Goal: Task Accomplishment & Management: Use online tool/utility

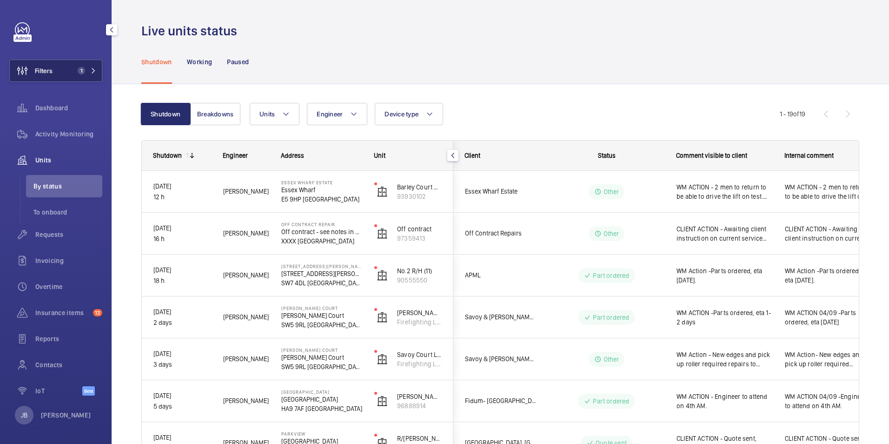
click at [42, 66] on span "Filters" at bounding box center [44, 70] width 18 height 9
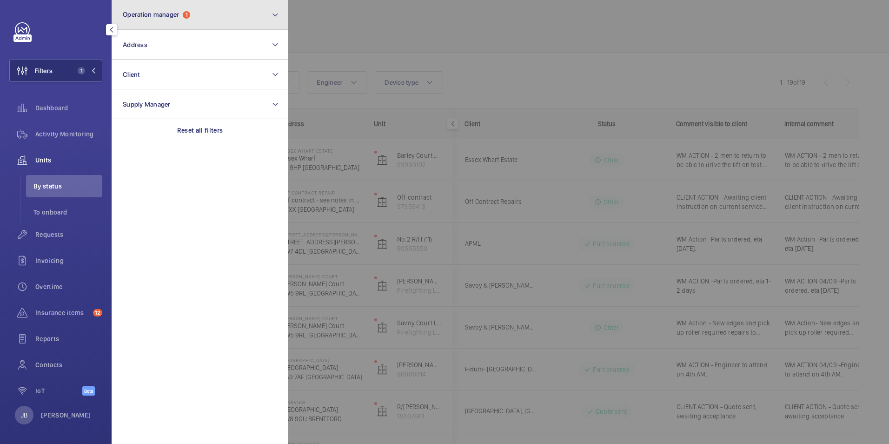
click at [211, 15] on button "Operation manager 1" at bounding box center [200, 15] width 177 height 30
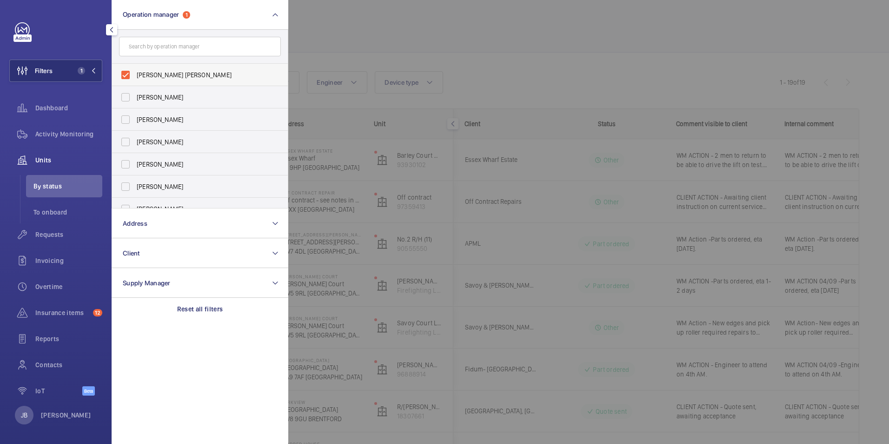
drag, startPoint x: 152, startPoint y: 76, endPoint x: 175, endPoint y: 65, distance: 26.2
click at [151, 74] on span "[PERSON_NAME] [PERSON_NAME]" at bounding box center [201, 74] width 128 height 9
click at [135, 74] on input "[PERSON_NAME] [PERSON_NAME]" at bounding box center [125, 75] width 19 height 19
checkbox input "false"
click at [373, 38] on div at bounding box center [732, 222] width 889 height 444
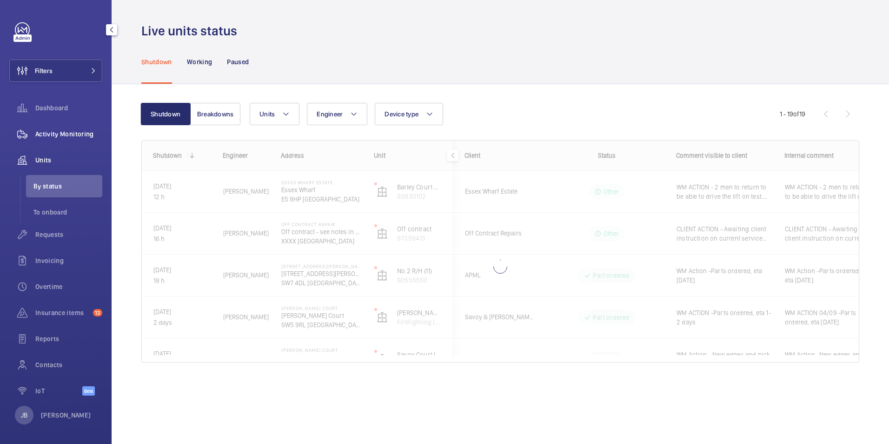
click at [53, 138] on span "Activity Monitoring" at bounding box center [68, 133] width 67 height 9
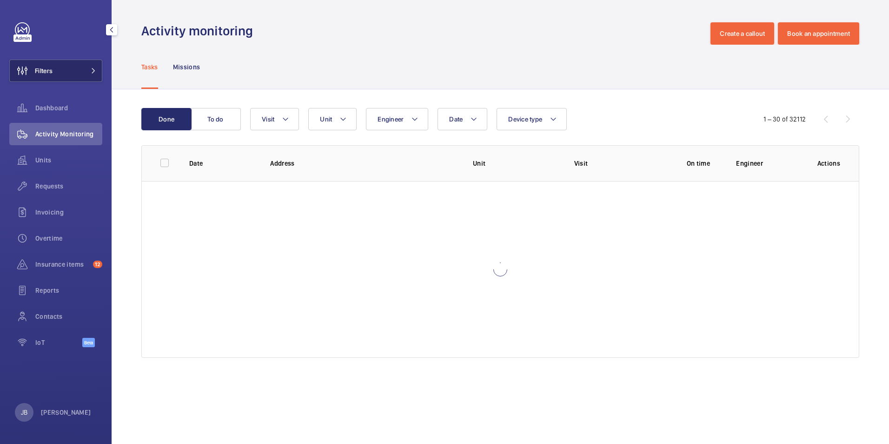
click at [48, 67] on span "Filters" at bounding box center [44, 70] width 18 height 9
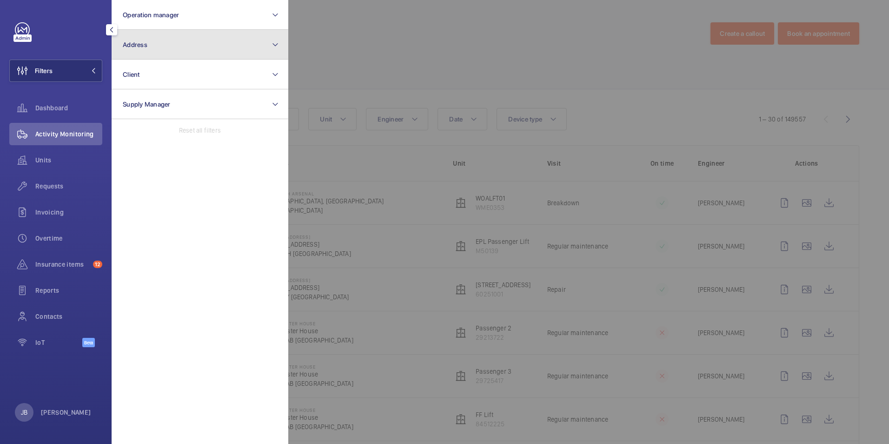
click at [236, 51] on button "Address" at bounding box center [200, 45] width 177 height 30
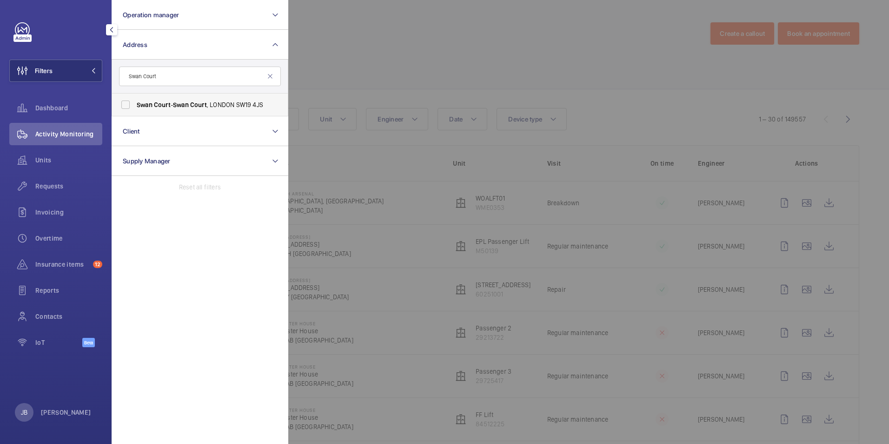
type input "Swan Court"
drag, startPoint x: 164, startPoint y: 106, endPoint x: 243, endPoint y: 105, distance: 79.5
click at [162, 105] on span "Court" at bounding box center [162, 104] width 17 height 7
click at [135, 105] on input "Swan Court - [GEOGRAPHIC_DATA] 4JS" at bounding box center [125, 104] width 19 height 19
checkbox input "true"
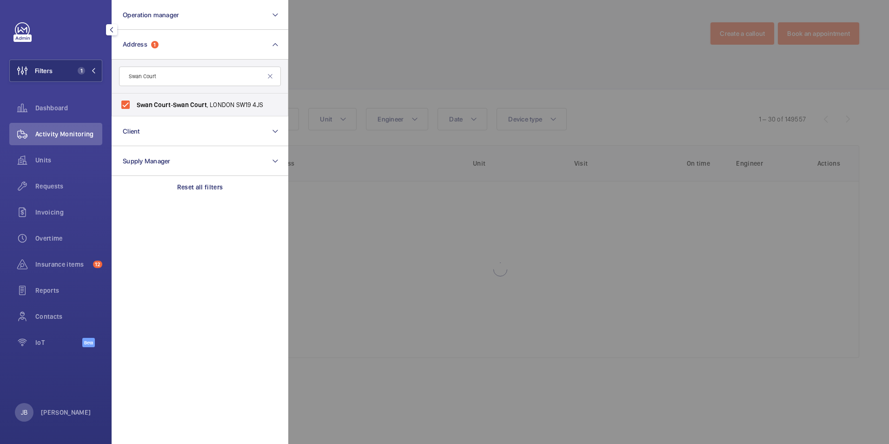
click at [426, 62] on div at bounding box center [732, 222] width 889 height 444
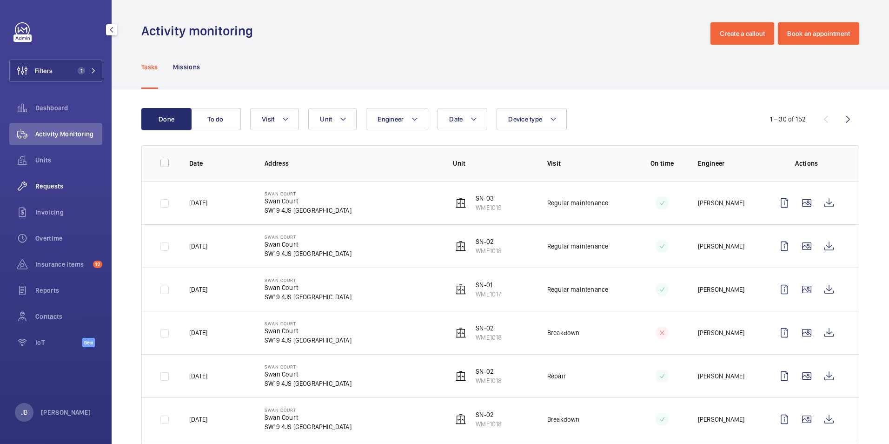
click at [57, 188] on span "Requests" at bounding box center [68, 185] width 67 height 9
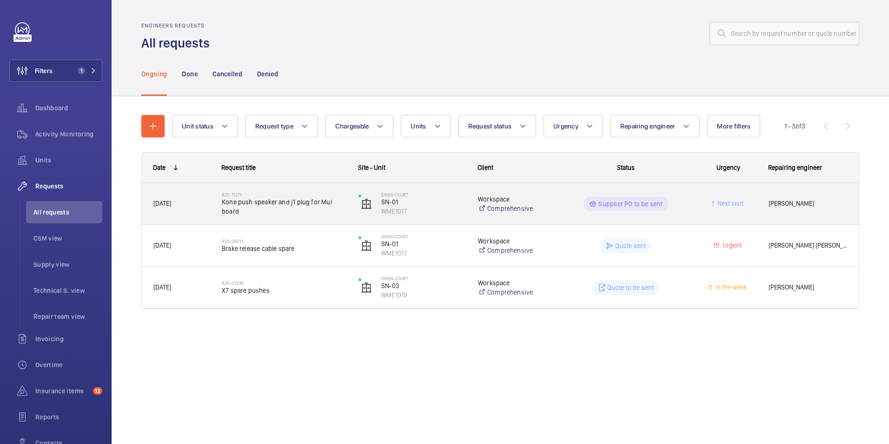
click at [533, 199] on p "Workspace" at bounding box center [514, 198] width 73 height 9
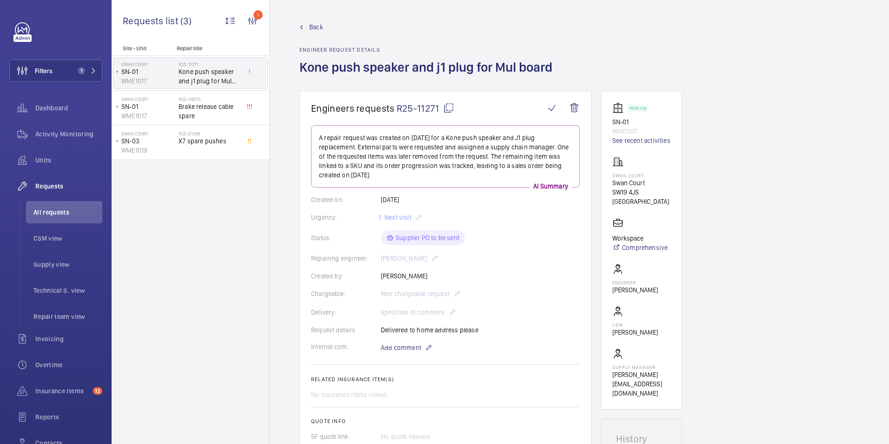
scroll to position [372, 0]
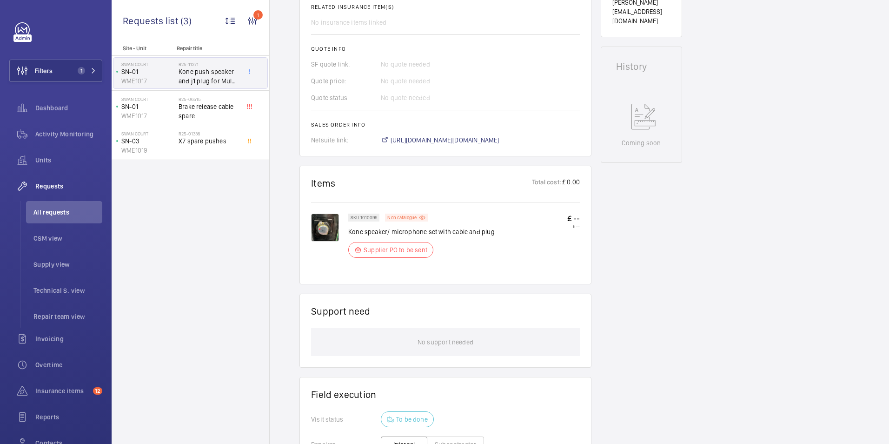
click at [357, 217] on p "SKU 1010096" at bounding box center [364, 217] width 27 height 3
click at [310, 229] on wm-front-card "Items Total cost: £ 0.00 SKU 1010096 Non catalogue Kone speaker/ microphone set…" at bounding box center [446, 225] width 292 height 119
click at [319, 229] on img at bounding box center [325, 228] width 28 height 28
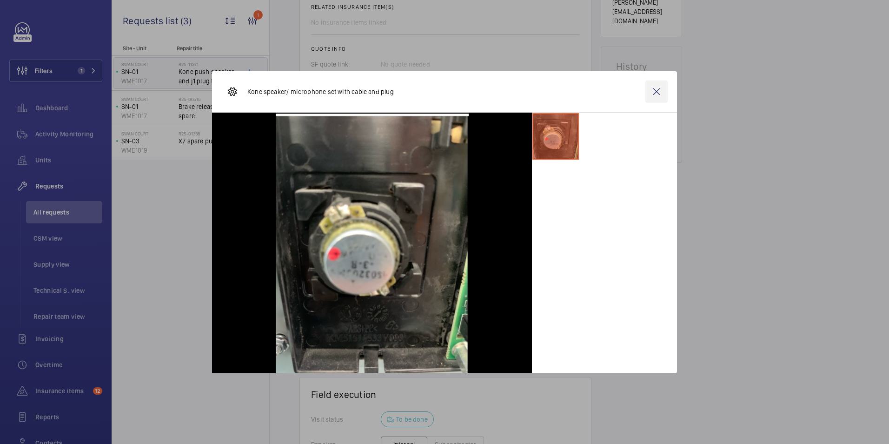
click at [656, 90] on wm-front-icon-button at bounding box center [657, 91] width 22 height 22
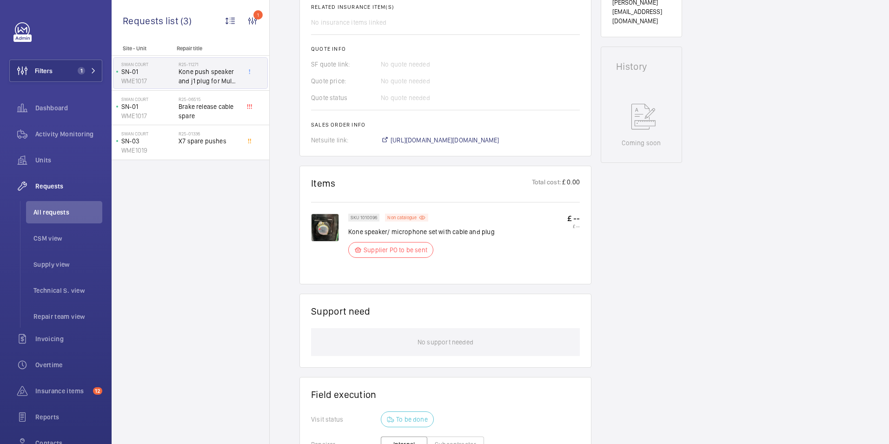
click at [369, 217] on p "SKU 1010096" at bounding box center [364, 217] width 27 height 3
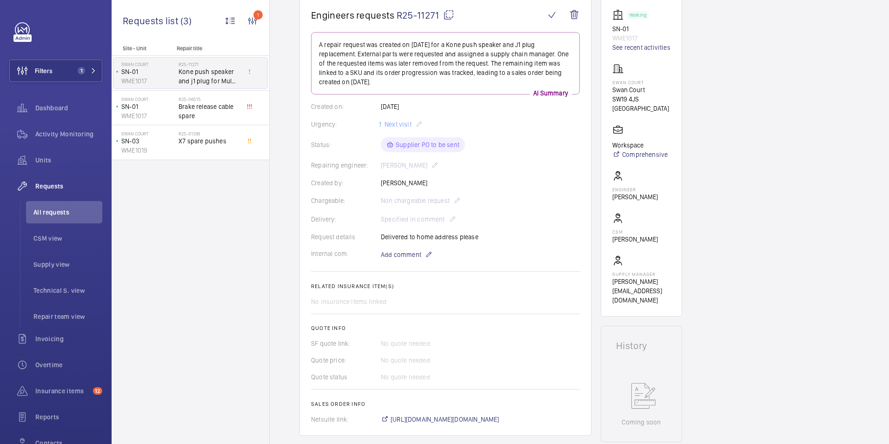
scroll to position [0, 0]
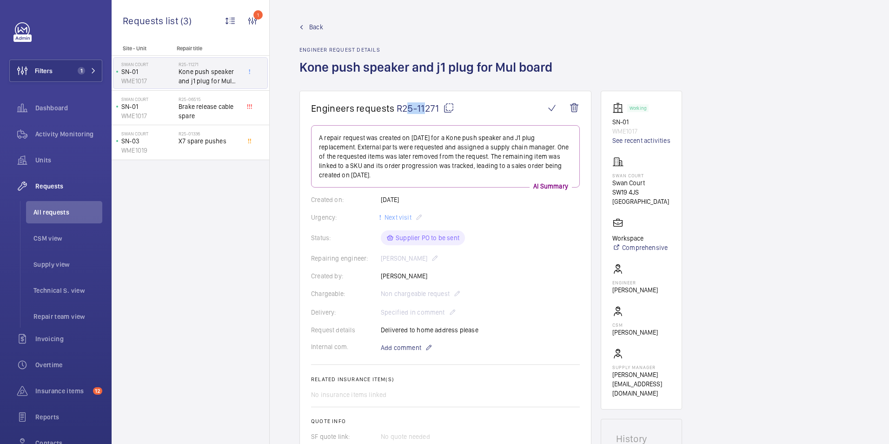
drag, startPoint x: 399, startPoint y: 110, endPoint x: 422, endPoint y: 108, distance: 22.9
click at [422, 108] on span "R25-11271" at bounding box center [426, 108] width 58 height 12
copy span "25-1"
drag, startPoint x: 394, startPoint y: 106, endPoint x: 437, endPoint y: 107, distance: 43.3
click at [437, 107] on h1 "Engineers requests R25-11271" at bounding box center [428, 108] width 234 height 12
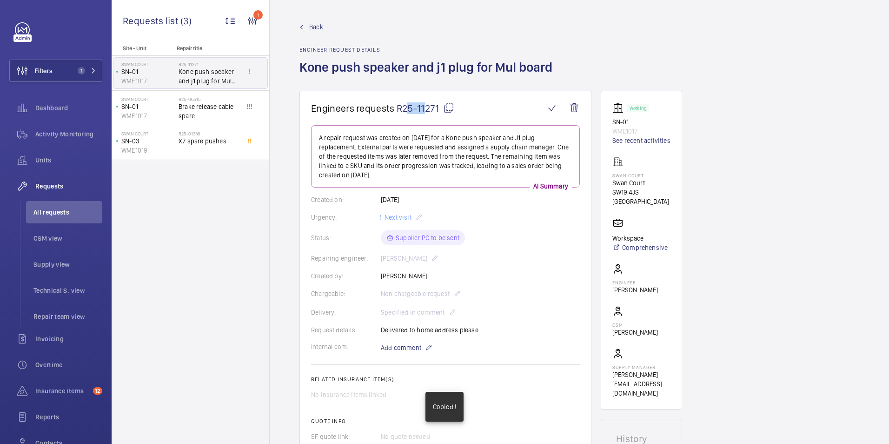
drag, startPoint x: 437, startPoint y: 107, endPoint x: 432, endPoint y: 107, distance: 5.1
click at [448, 109] on mat-icon at bounding box center [448, 107] width 11 height 11
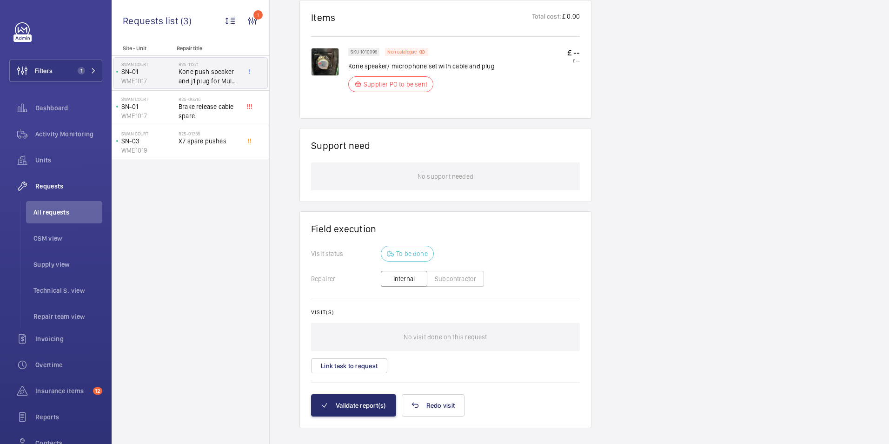
scroll to position [552, 0]
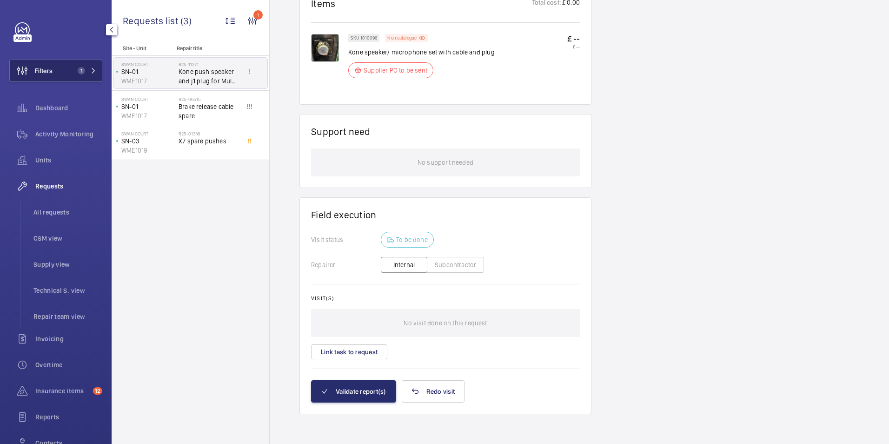
click at [51, 69] on span "Filters" at bounding box center [44, 70] width 18 height 9
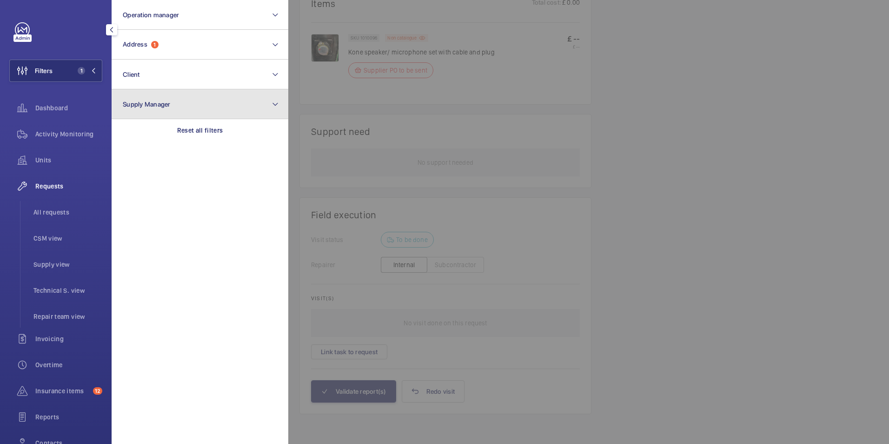
click at [182, 111] on button "Supply Manager" at bounding box center [200, 104] width 177 height 30
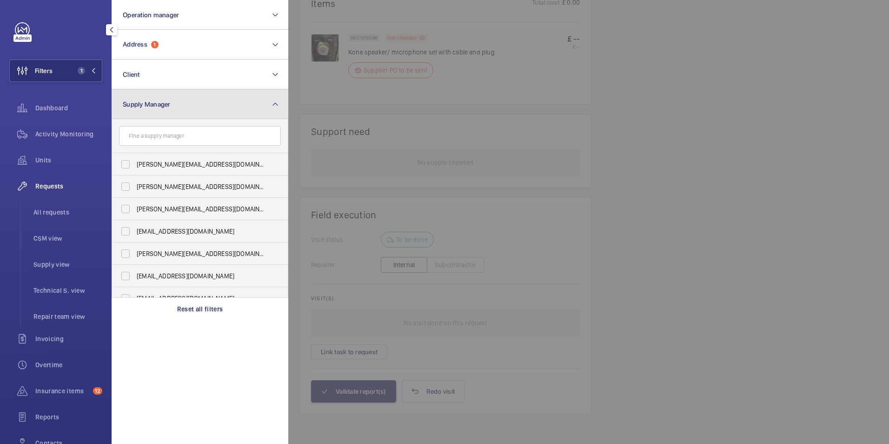
click at [179, 105] on button "Supply Manager" at bounding box center [200, 104] width 177 height 30
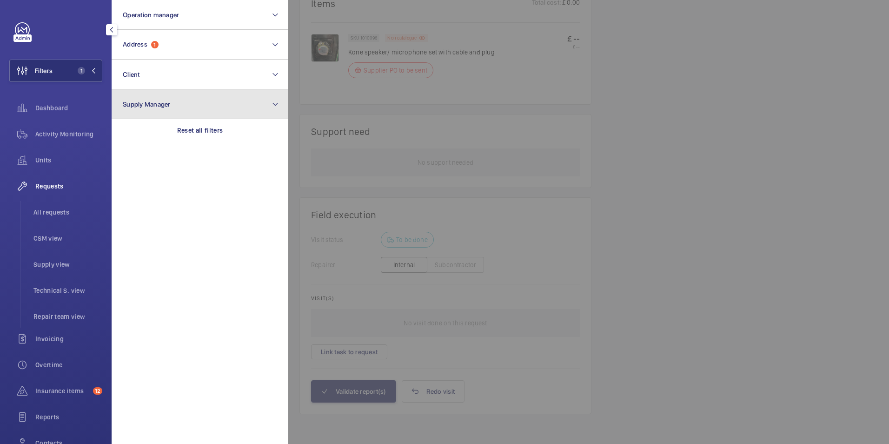
click at [180, 119] on button "Supply Manager" at bounding box center [200, 104] width 177 height 30
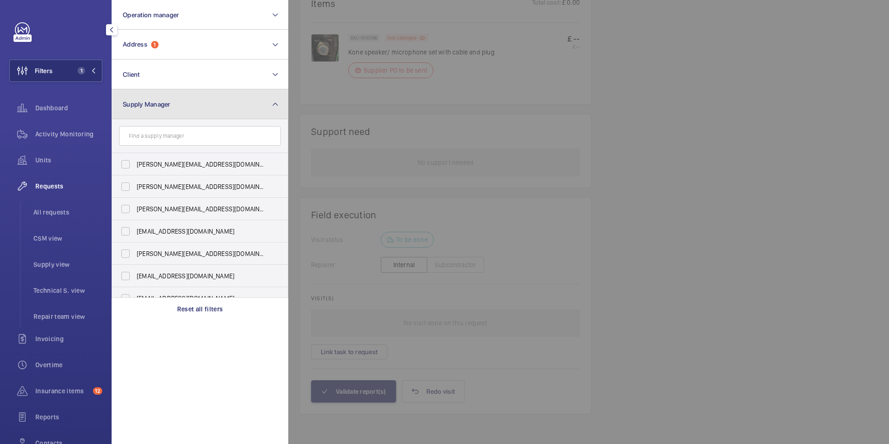
click at [188, 107] on button "Supply Manager" at bounding box center [200, 104] width 177 height 30
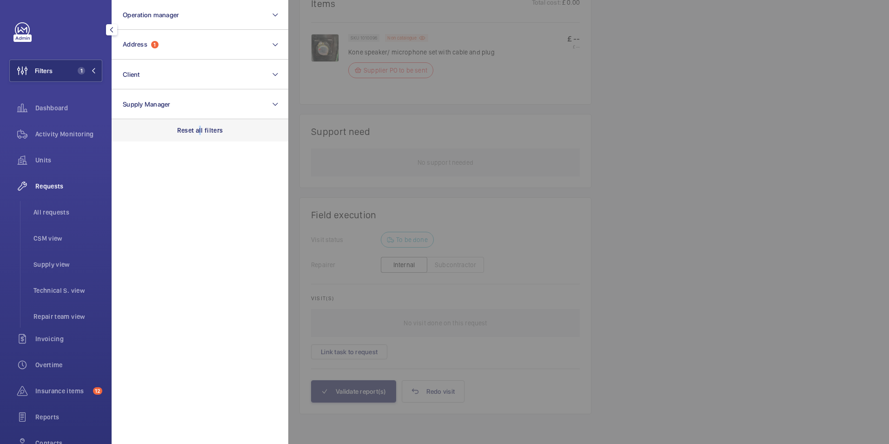
click at [200, 126] on p "Reset all filters" at bounding box center [200, 130] width 46 height 9
click at [44, 127] on div "Activity Monitoring" at bounding box center [55, 134] width 93 height 22
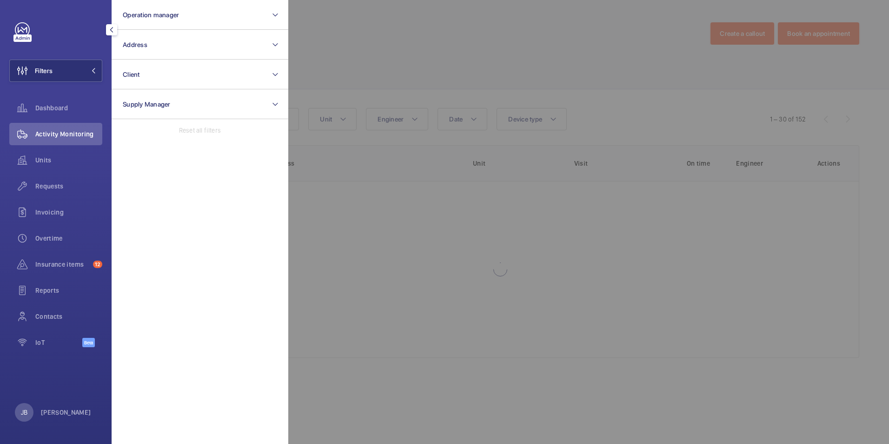
click at [448, 58] on div at bounding box center [732, 222] width 889 height 444
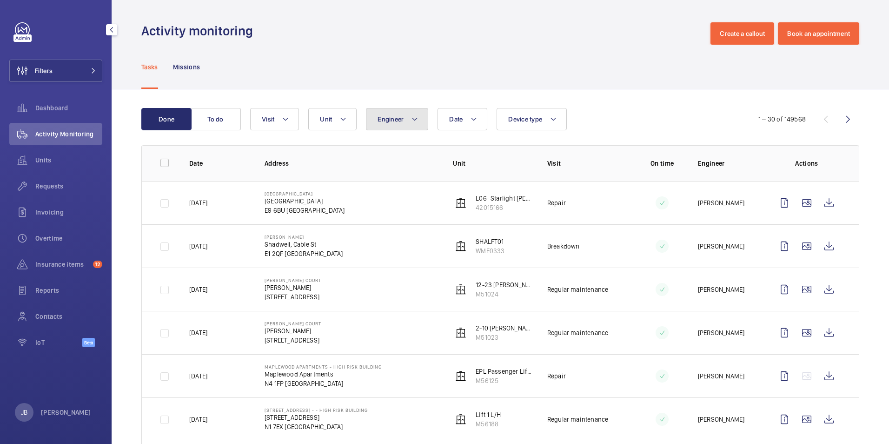
click at [410, 125] on button "Engineer" at bounding box center [397, 119] width 62 height 22
type input "mig"
click at [386, 181] on label "[PERSON_NAME]" at bounding box center [448, 182] width 162 height 22
click at [386, 181] on input "[PERSON_NAME]" at bounding box center [380, 182] width 19 height 19
checkbox input "true"
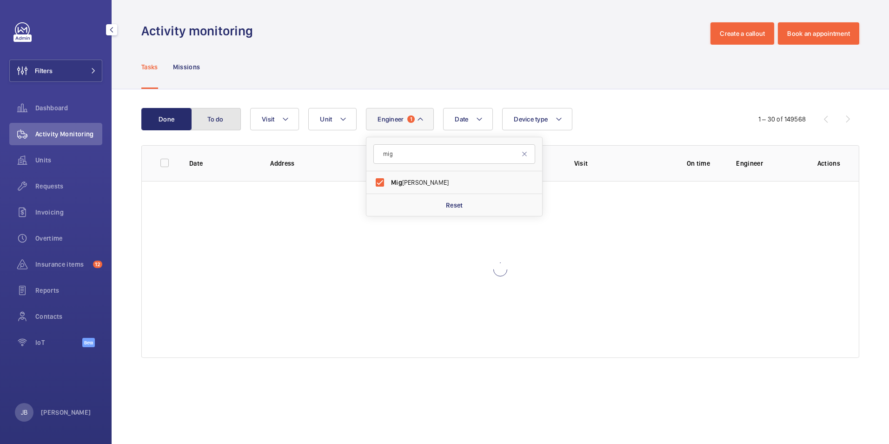
click at [220, 119] on button "To do" at bounding box center [216, 119] width 50 height 22
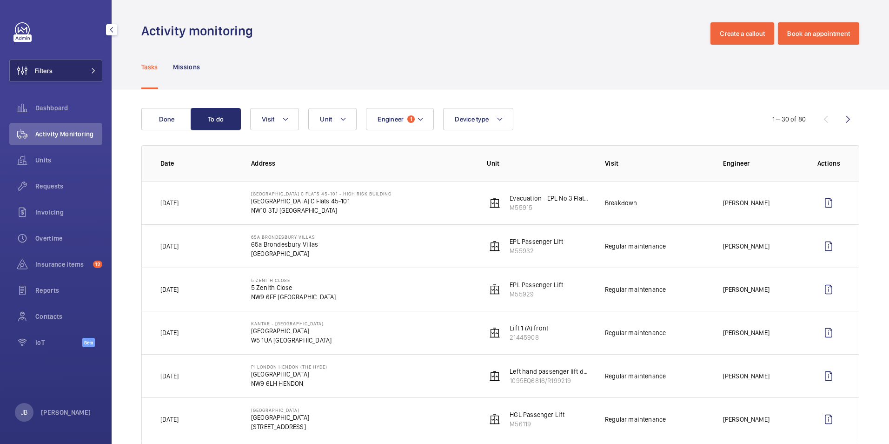
click at [66, 77] on button "Filters" at bounding box center [55, 71] width 93 height 22
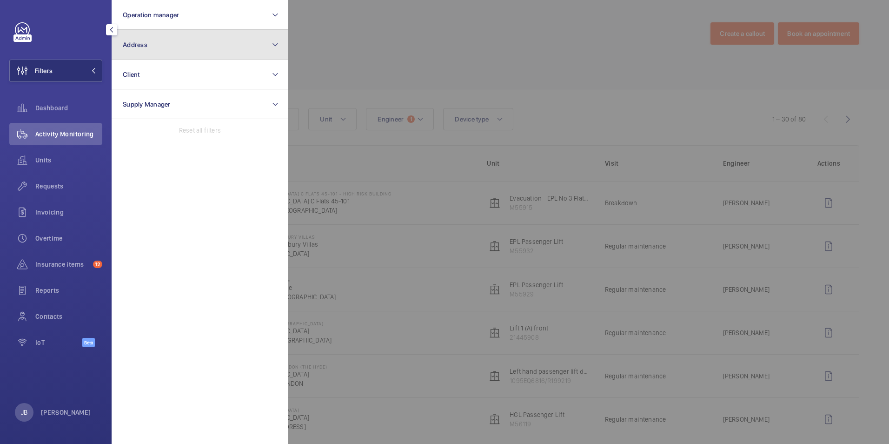
click at [200, 49] on button "Address" at bounding box center [200, 45] width 177 height 30
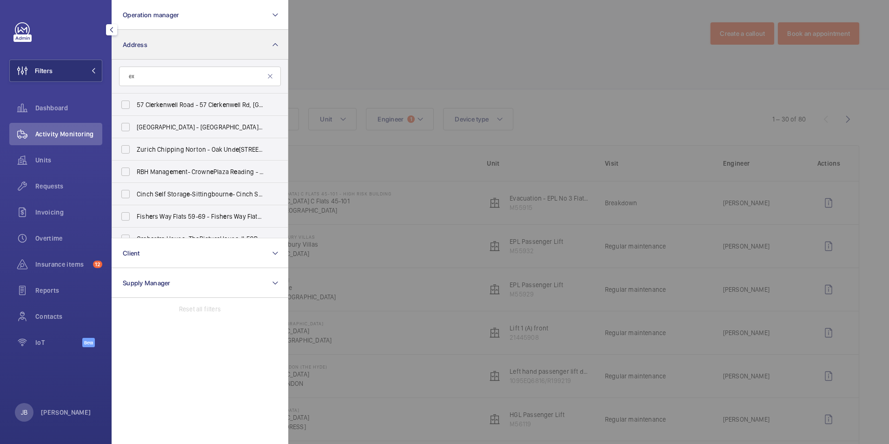
type input "e"
click at [350, 37] on div at bounding box center [732, 222] width 889 height 444
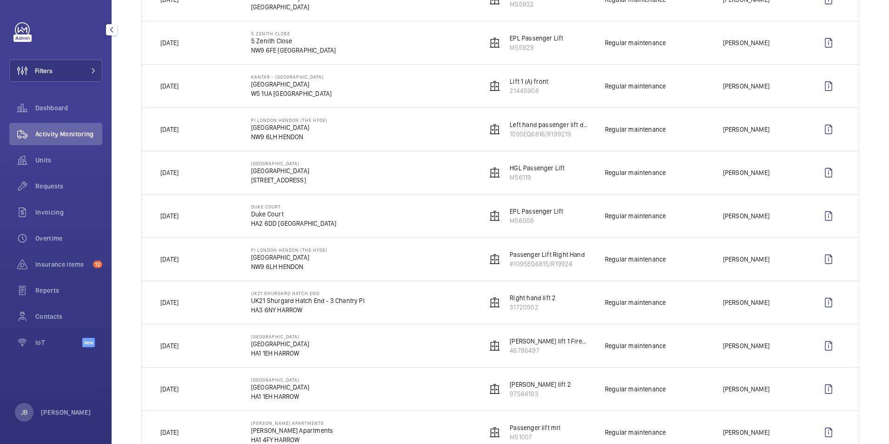
scroll to position [81, 0]
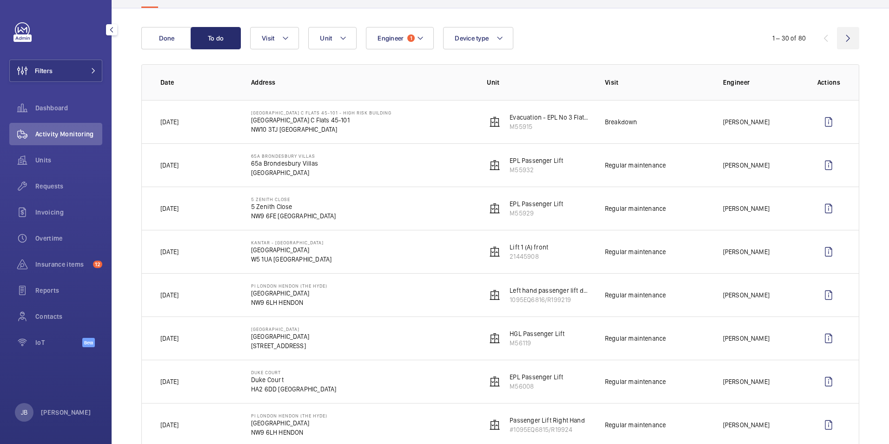
click at [840, 33] on wm-front-icon-button at bounding box center [848, 38] width 22 height 22
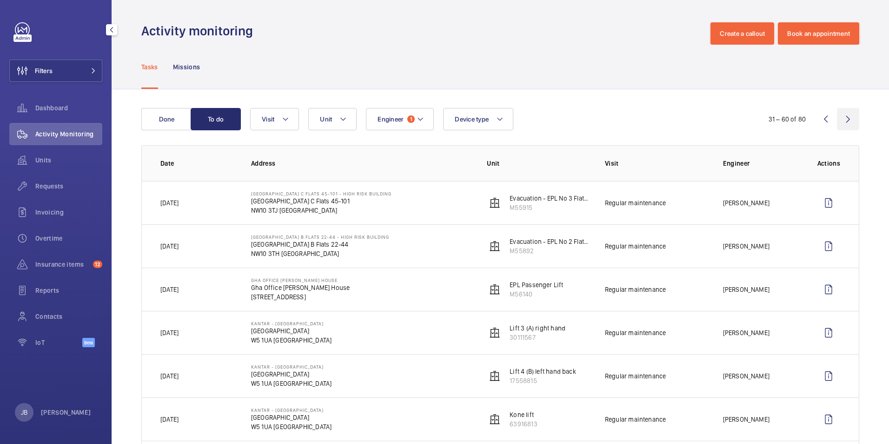
click at [837, 120] on wm-front-icon-button at bounding box center [848, 119] width 22 height 22
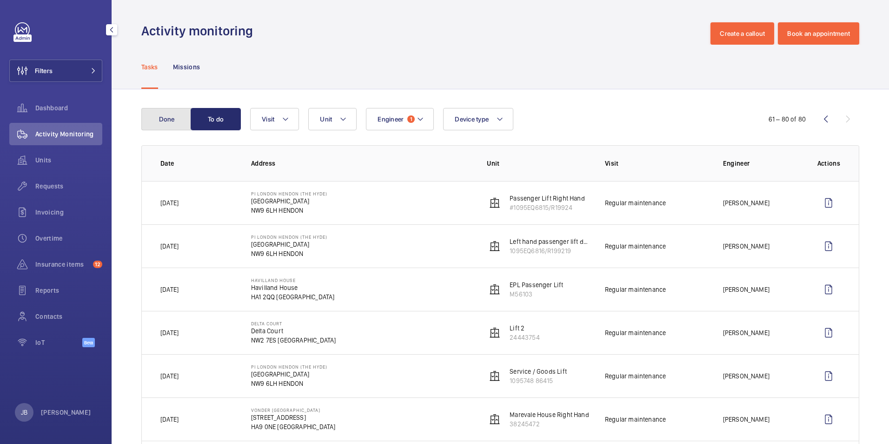
click at [176, 116] on button "Done" at bounding box center [166, 119] width 50 height 22
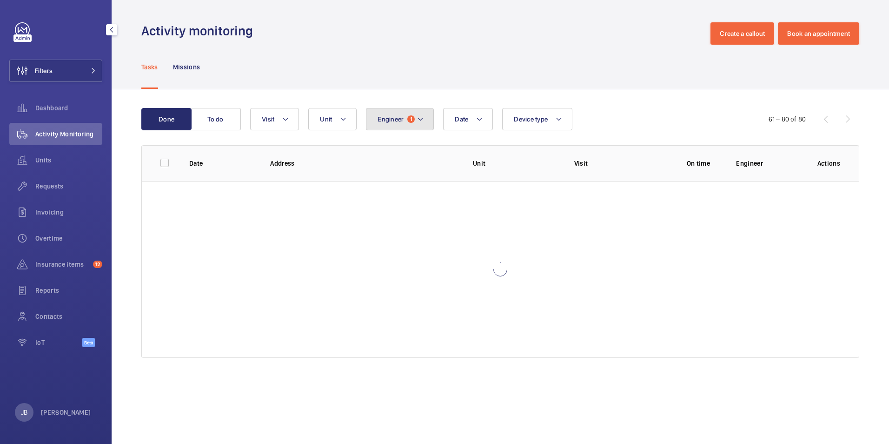
click at [433, 124] on button "Engineer 1" at bounding box center [400, 119] width 68 height 22
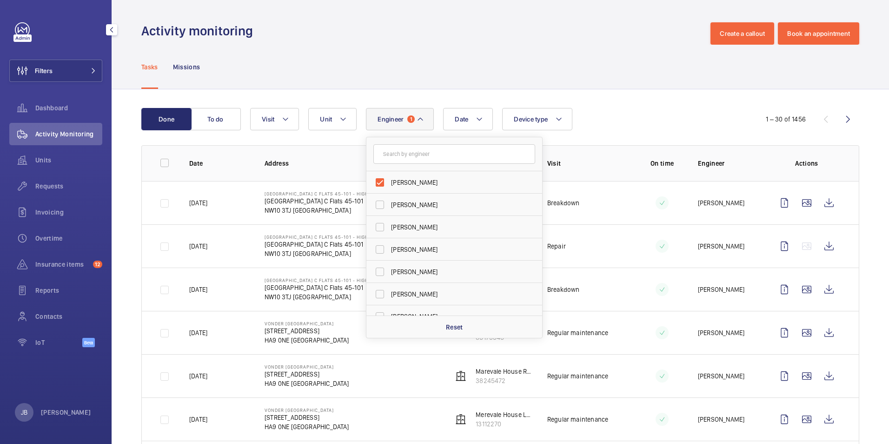
click at [424, 124] on button "Engineer 1" at bounding box center [400, 119] width 68 height 22
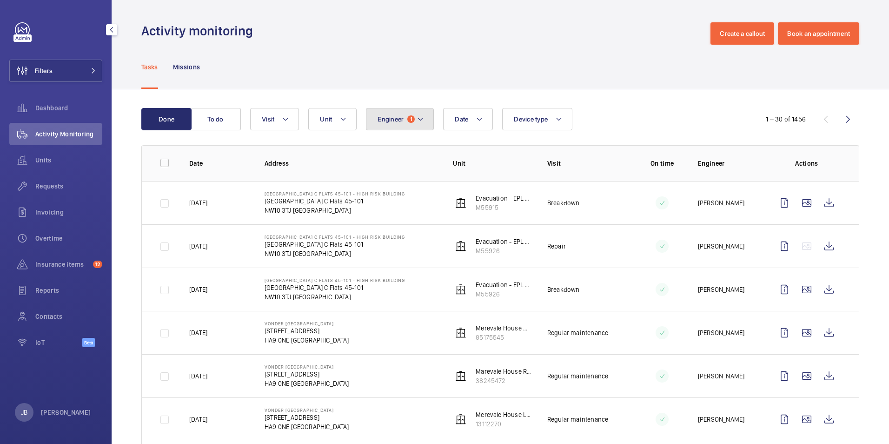
click at [424, 124] on mat-icon at bounding box center [420, 119] width 7 height 11
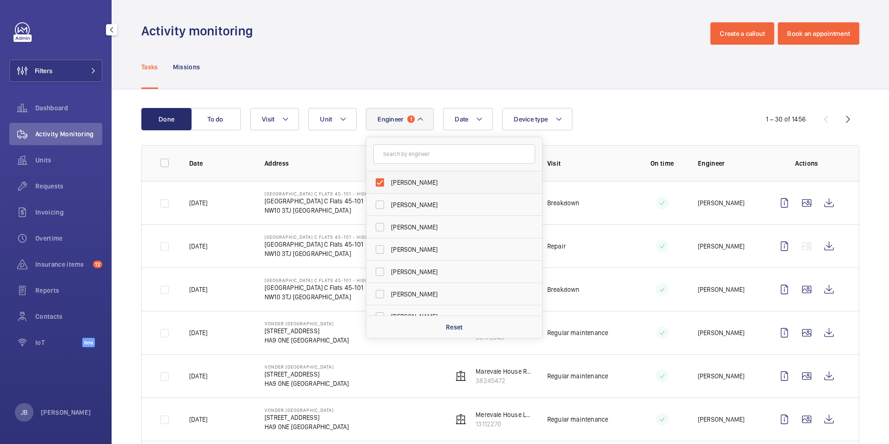
click at [380, 178] on label "[PERSON_NAME]" at bounding box center [448, 182] width 162 height 22
click at [380, 178] on input "[PERSON_NAME]" at bounding box center [380, 182] width 19 height 19
checkbox input "false"
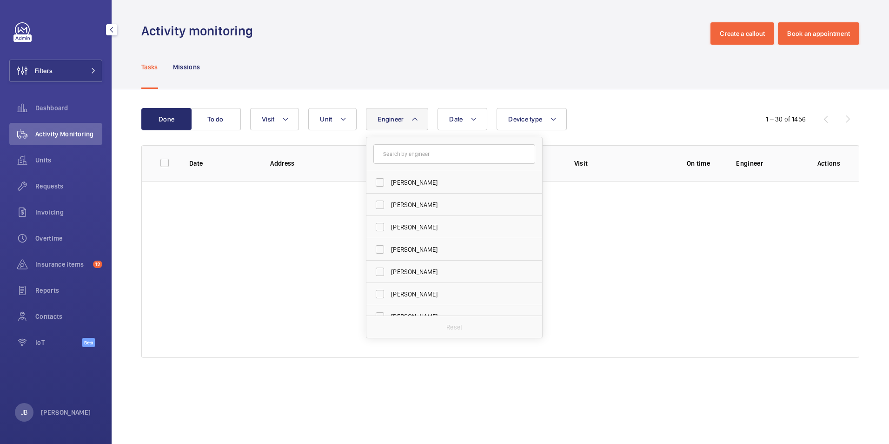
click at [399, 92] on div "Done To do Date Engineer [PERSON_NAME] [PERSON_NAME] [PERSON_NAME][DEMOGRAPHIC_…" at bounding box center [501, 234] width 778 height 291
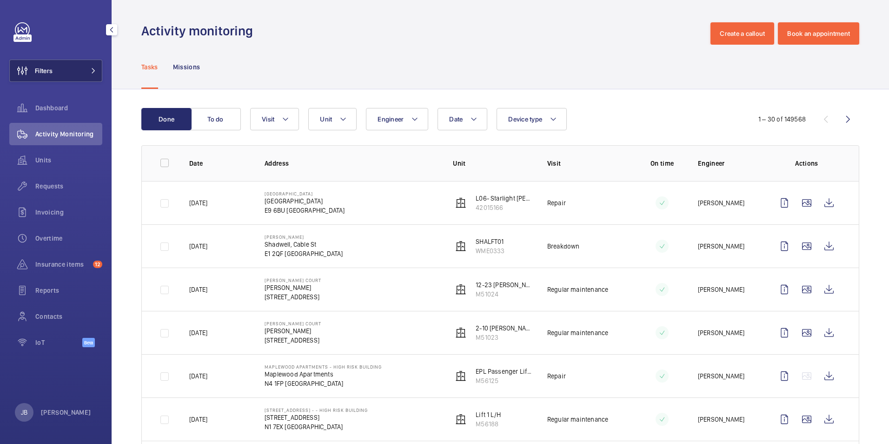
click at [47, 77] on span "Filters" at bounding box center [31, 71] width 43 height 22
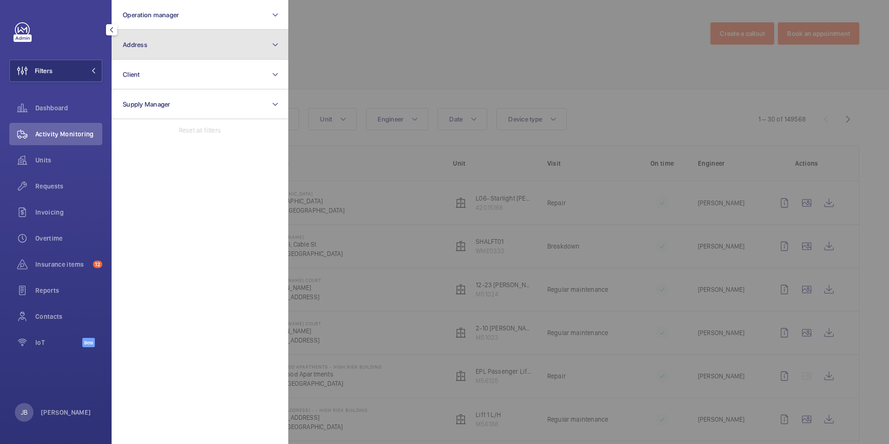
click at [179, 51] on button "Address" at bounding box center [200, 45] width 177 height 30
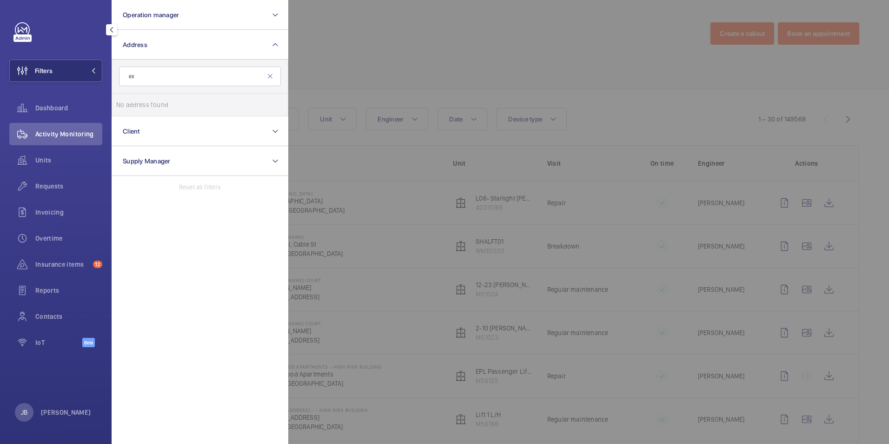
type input "e"
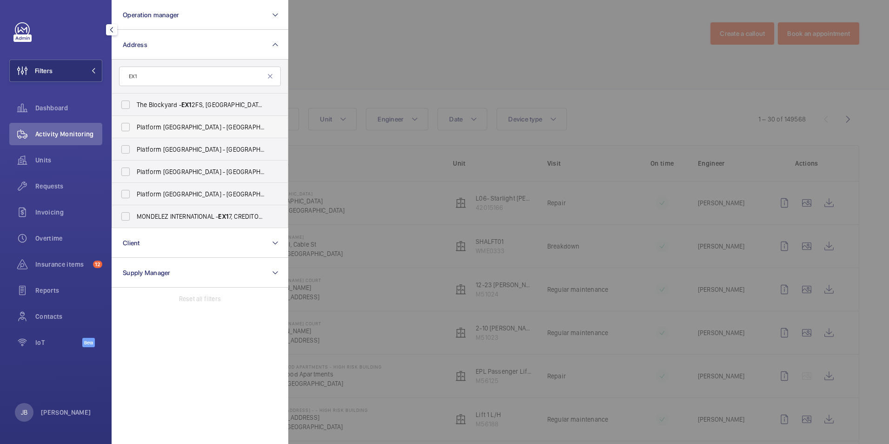
type input "EX1"
click at [126, 125] on label "Platform [GEOGRAPHIC_DATA] - [GEOGRAPHIC_DATA] 1UG" at bounding box center [193, 127] width 162 height 22
click at [126, 125] on input "Platform [GEOGRAPHIC_DATA] - [GEOGRAPHIC_DATA] 1UG" at bounding box center [125, 127] width 19 height 19
checkbox input "true"
click at [126, 146] on label "Platform [GEOGRAPHIC_DATA] - [GEOGRAPHIC_DATA]" at bounding box center [193, 149] width 162 height 22
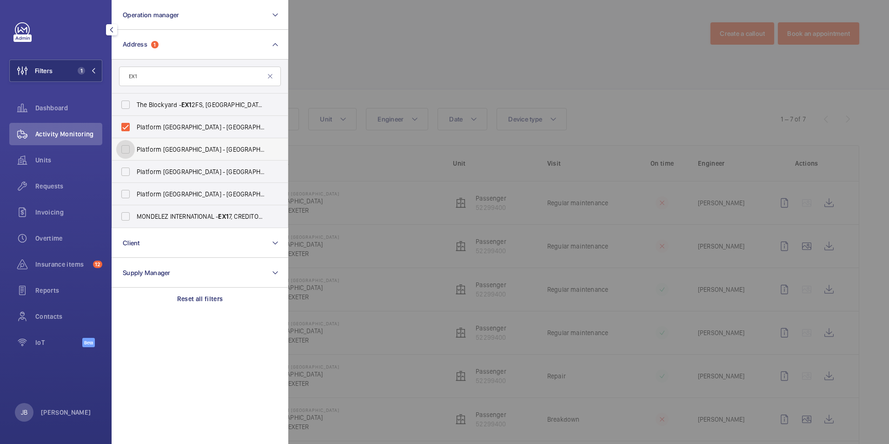
click at [126, 146] on input "Platform [GEOGRAPHIC_DATA] - [GEOGRAPHIC_DATA]" at bounding box center [125, 149] width 19 height 19
checkbox input "true"
click at [121, 166] on label "Platform [GEOGRAPHIC_DATA] - [GEOGRAPHIC_DATA]" at bounding box center [193, 171] width 162 height 22
click at [121, 166] on input "Platform [GEOGRAPHIC_DATA] - [GEOGRAPHIC_DATA]" at bounding box center [125, 171] width 19 height 19
checkbox input "true"
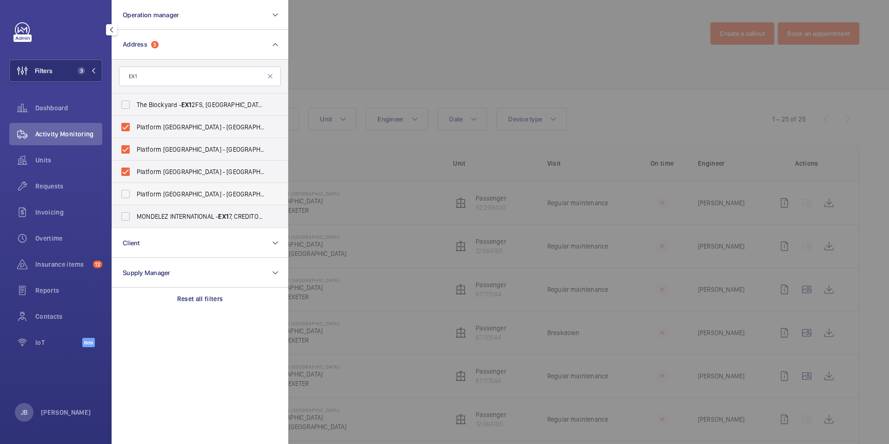
click at [125, 192] on label "Platform [GEOGRAPHIC_DATA] - [GEOGRAPHIC_DATA]" at bounding box center [193, 194] width 162 height 22
click at [125, 192] on input "Platform [GEOGRAPHIC_DATA] - [GEOGRAPHIC_DATA]" at bounding box center [125, 194] width 19 height 19
checkbox input "true"
click at [400, 49] on div at bounding box center [732, 222] width 889 height 444
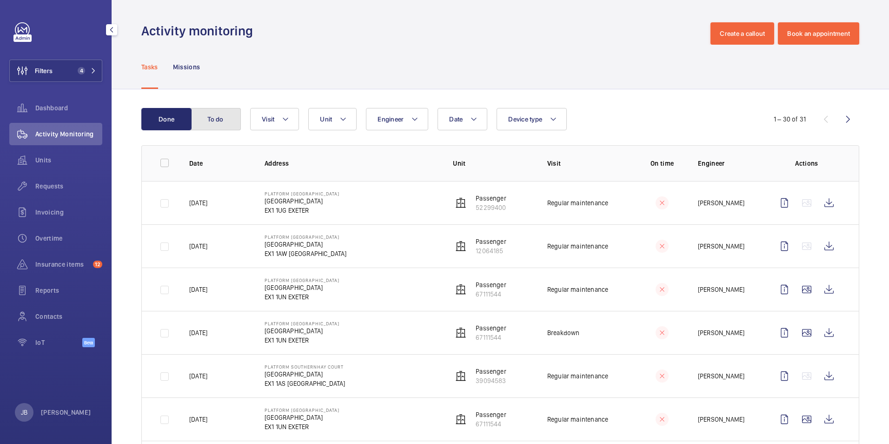
click at [220, 109] on button "To do" at bounding box center [216, 119] width 50 height 22
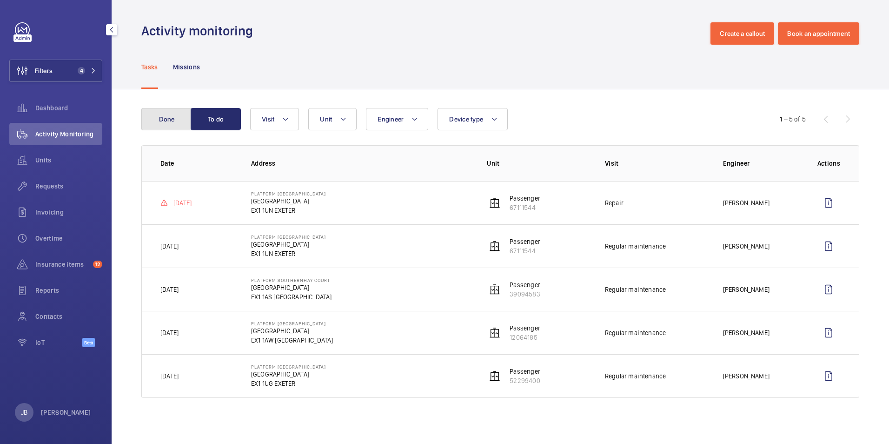
click at [166, 116] on button "Done" at bounding box center [166, 119] width 50 height 22
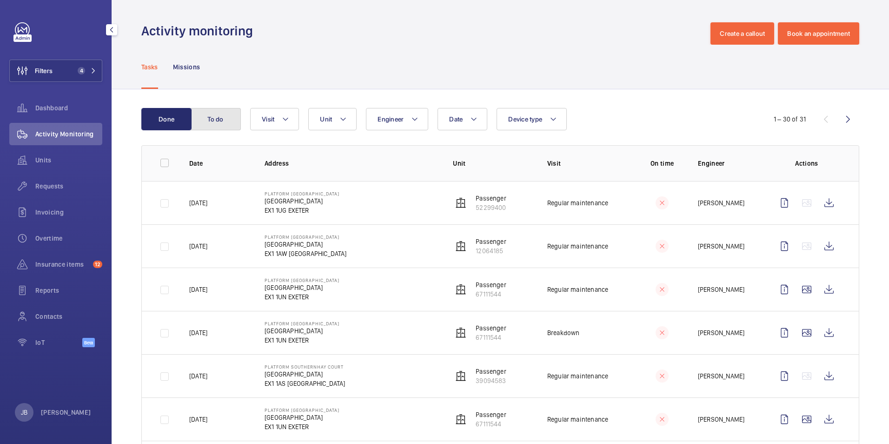
click at [222, 120] on button "To do" at bounding box center [216, 119] width 50 height 22
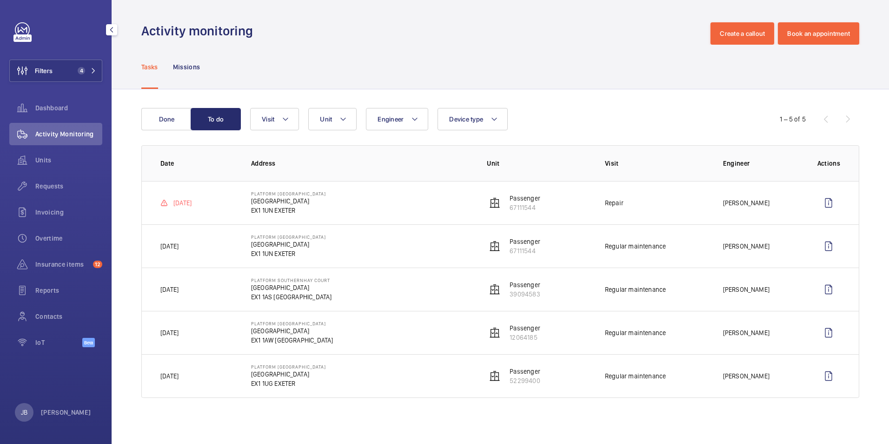
drag, startPoint x: 396, startPoint y: 405, endPoint x: 143, endPoint y: 230, distance: 308.0
click at [143, 230] on div "Done To do Engineer Unit Device type Visit 1 – 5 of 5 Date Address Unit Visit E…" at bounding box center [501, 254] width 778 height 331
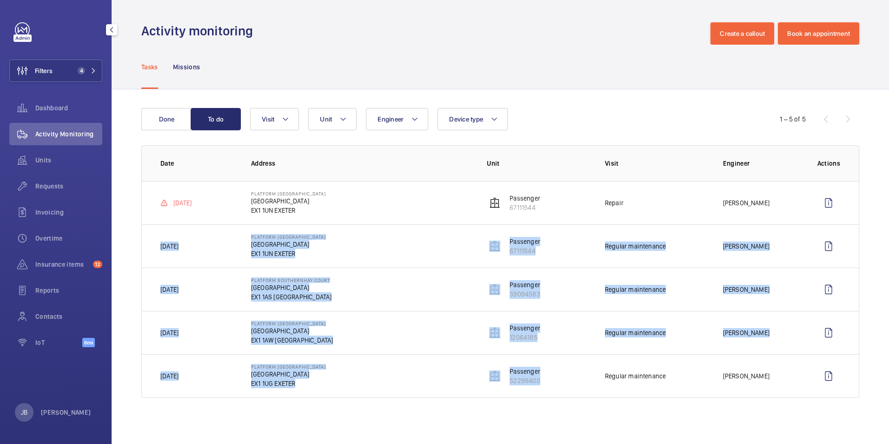
drag, startPoint x: 603, startPoint y: 386, endPoint x: 161, endPoint y: 256, distance: 461.0
click at [0, 0] on tbody "[DATE] Platform [GEOGRAPHIC_DATA] 67111544 Repair [PERSON_NAME] [DATE] Platform…" at bounding box center [0, 0] width 0 height 0
drag, startPoint x: 161, startPoint y: 256, endPoint x: 167, endPoint y: 119, distance: 137.3
click at [167, 119] on button "Done" at bounding box center [166, 119] width 50 height 22
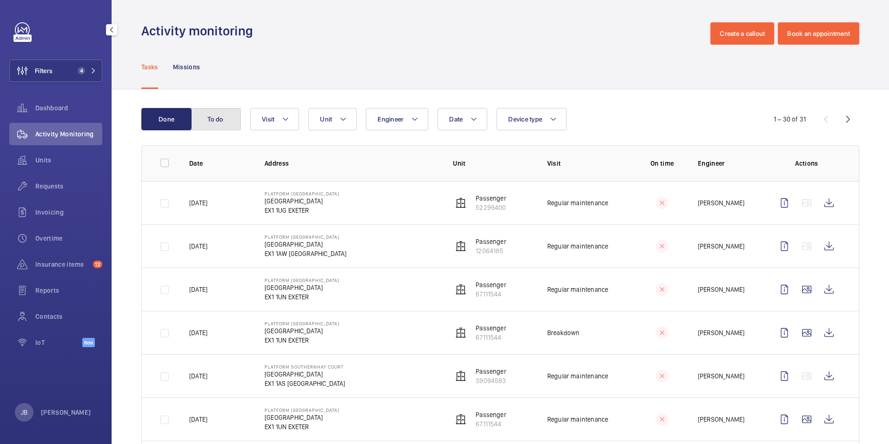
click at [218, 120] on button "To do" at bounding box center [216, 119] width 50 height 22
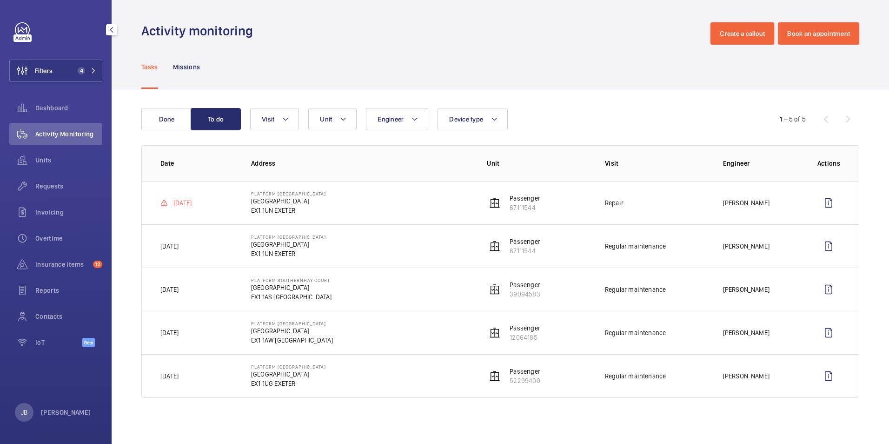
drag, startPoint x: 399, startPoint y: 395, endPoint x: 148, endPoint y: 224, distance: 303.7
click at [0, 0] on tbody "[DATE] Platform [GEOGRAPHIC_DATA] 67111544 Repair [PERSON_NAME] [DATE] Platform…" at bounding box center [0, 0] width 0 height 0
drag, startPoint x: 148, startPoint y: 224, endPoint x: 173, endPoint y: 117, distance: 110.4
click at [173, 117] on button "Done" at bounding box center [166, 119] width 50 height 22
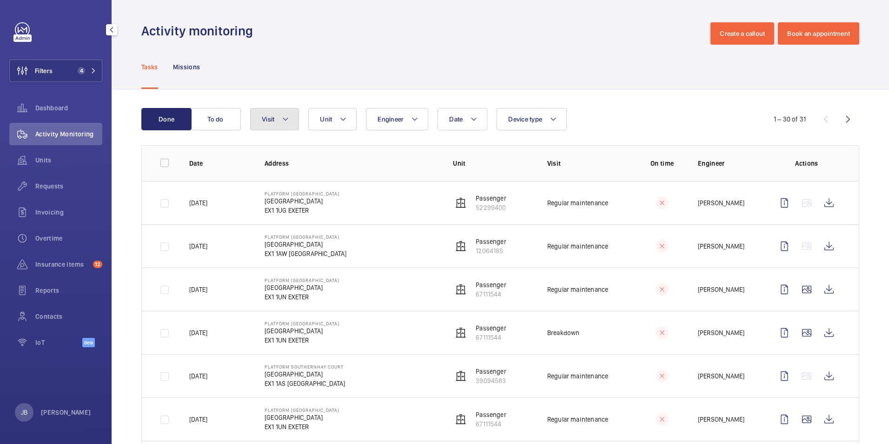
click at [271, 126] on button "Visit" at bounding box center [274, 119] width 49 height 22
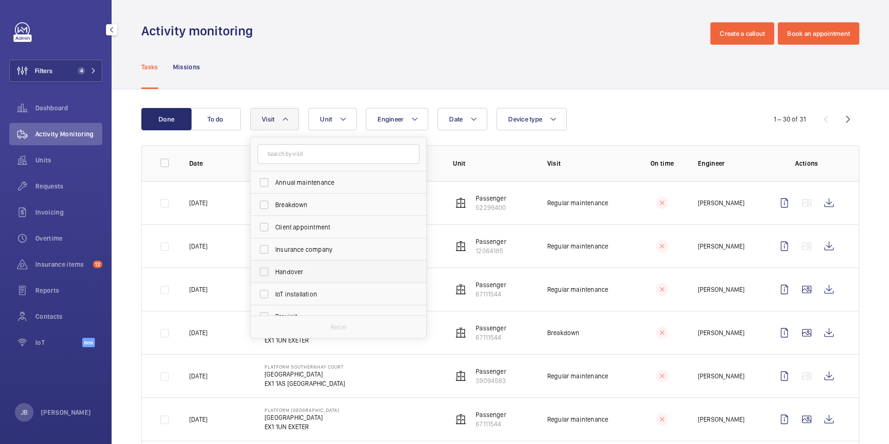
scroll to position [140, 0]
click at [266, 220] on label "Regular maintenance" at bounding box center [332, 221] width 162 height 22
click at [266, 220] on input "Regular maintenance" at bounding box center [264, 221] width 19 height 19
checkbox input "true"
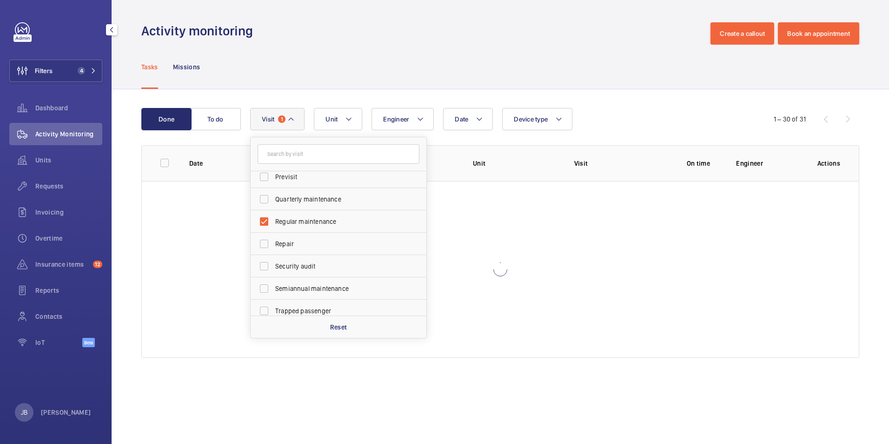
click at [385, 33] on div "Activity monitoring Create a callout Book an appointment" at bounding box center [500, 33] width 718 height 22
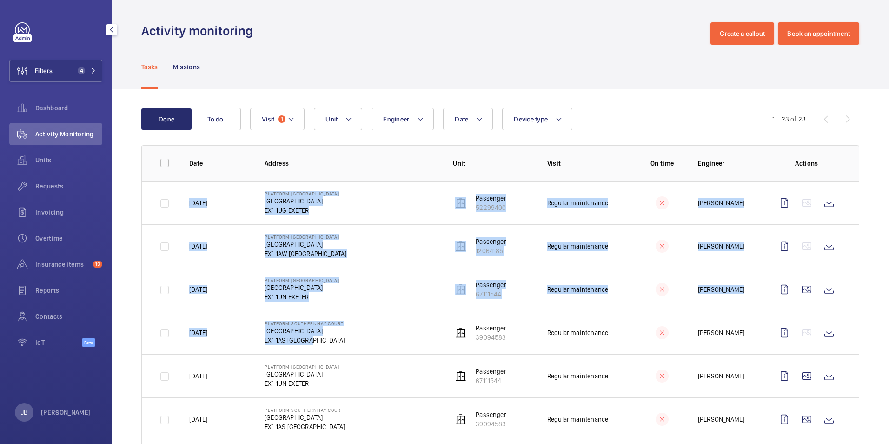
drag, startPoint x: 403, startPoint y: 345, endPoint x: 179, endPoint y: 201, distance: 266.3
click at [0, 0] on tbody "[DATE] Platform [GEOGRAPHIC_DATA] EX1 1UG EXETER Passenger 52299400 Regular mai…" at bounding box center [0, 0] width 0 height 0
drag, startPoint x: 632, startPoint y: 330, endPoint x: 183, endPoint y: 199, distance: 467.5
click at [0, 0] on tbody "[DATE] Platform [GEOGRAPHIC_DATA] EX1 1UG EXETER Passenger 52299400 Regular mai…" at bounding box center [0, 0] width 0 height 0
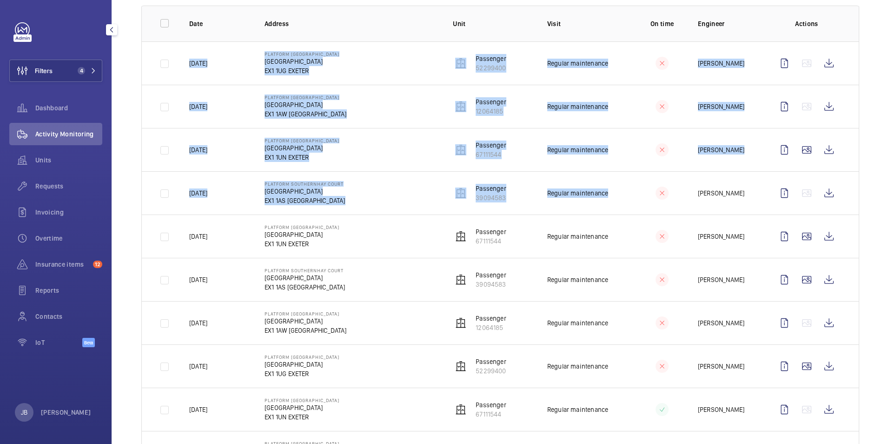
scroll to position [47, 0]
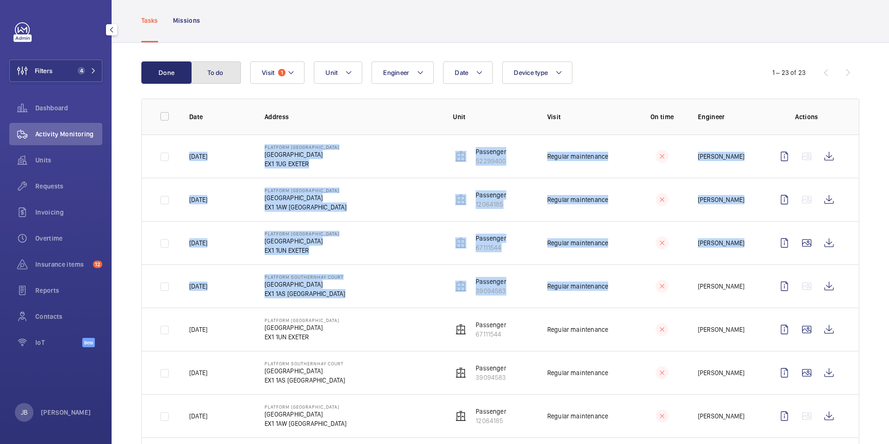
click at [208, 61] on button "To do" at bounding box center [216, 72] width 50 height 22
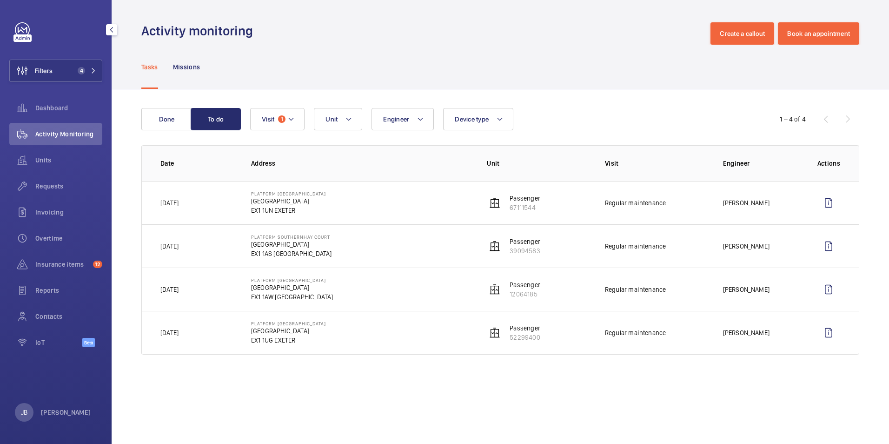
drag, startPoint x: 300, startPoint y: 334, endPoint x: 203, endPoint y: 180, distance: 182.3
click at [203, 180] on table "Date Address Unit Visit Engineer Actions [DATE] Platform [GEOGRAPHIC_DATA] 6711…" at bounding box center [500, 249] width 717 height 209
click at [411, 334] on td "Platform [GEOGRAPHIC_DATA][STREET_ADDRESS]" at bounding box center [354, 333] width 236 height 44
drag, startPoint x: 411, startPoint y: 334, endPoint x: 160, endPoint y: 200, distance: 284.9
click at [0, 0] on tbody "[DATE] Platform [GEOGRAPHIC_DATA] 67111544 Regular maintenance [PERSON_NAME] [D…" at bounding box center [0, 0] width 0 height 0
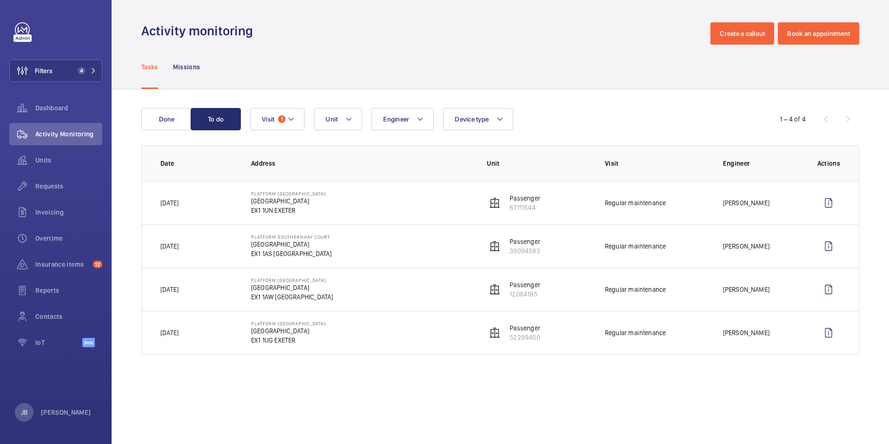
drag, startPoint x: 681, startPoint y: 327, endPoint x: 155, endPoint y: 202, distance: 539.8
click at [0, 0] on tbody "[DATE] Platform [GEOGRAPHIC_DATA] 67111544 Regular maintenance [PERSON_NAME] [D…" at bounding box center [0, 0] width 0 height 0
drag, startPoint x: 155, startPoint y: 202, endPoint x: 293, endPoint y: 74, distance: 187.6
click at [293, 74] on div "Tasks Missions" at bounding box center [500, 67] width 718 height 44
click at [163, 119] on button "Done" at bounding box center [166, 119] width 50 height 22
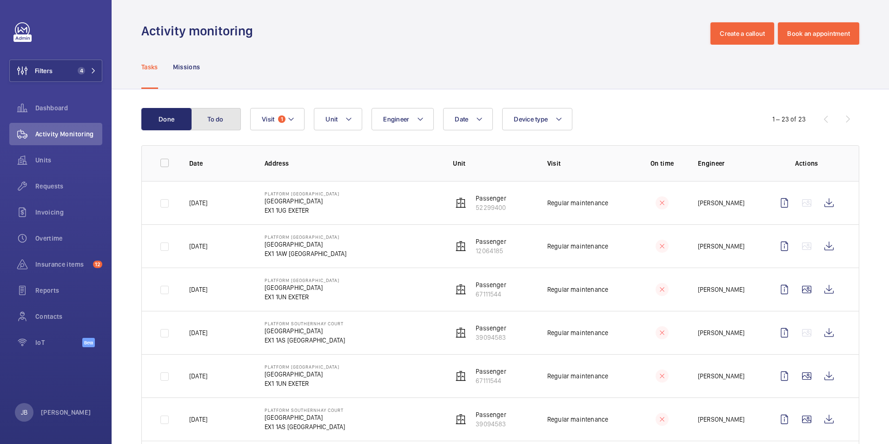
click at [222, 125] on button "To do" at bounding box center [216, 119] width 50 height 22
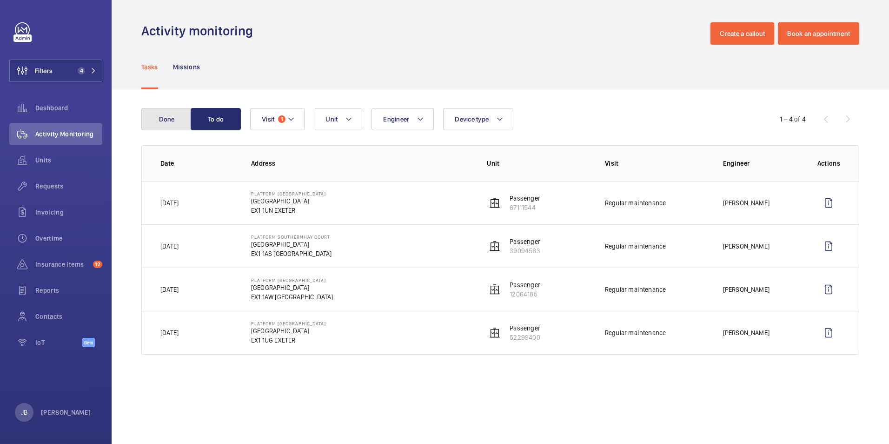
click at [171, 125] on button "Done" at bounding box center [166, 119] width 50 height 22
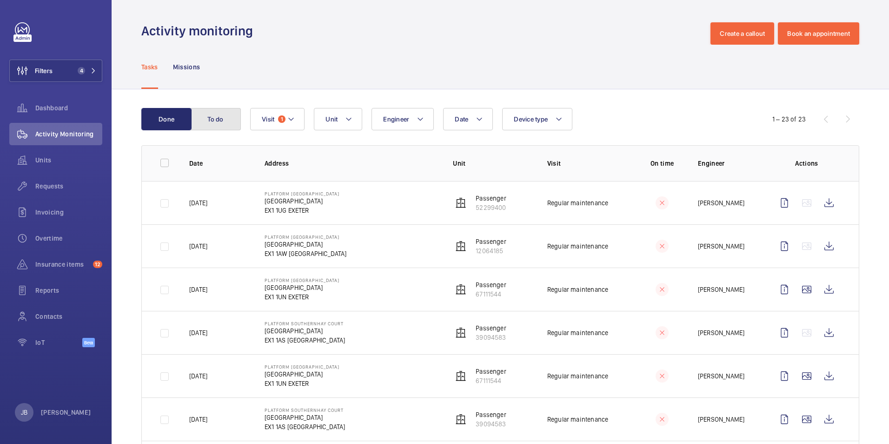
click at [225, 114] on button "To do" at bounding box center [216, 119] width 50 height 22
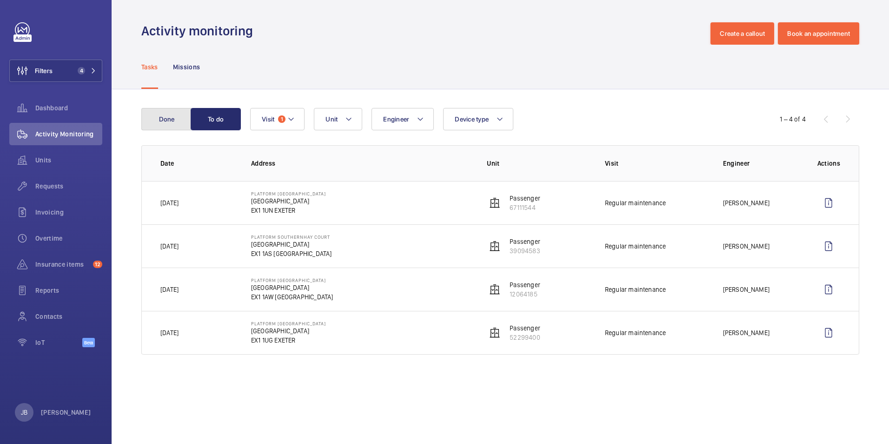
click at [175, 121] on button "Done" at bounding box center [166, 119] width 50 height 22
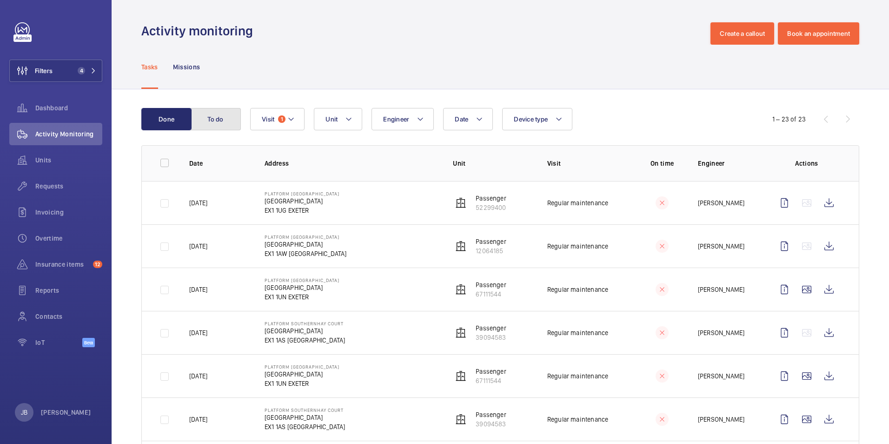
click at [212, 120] on button "To do" at bounding box center [216, 119] width 50 height 22
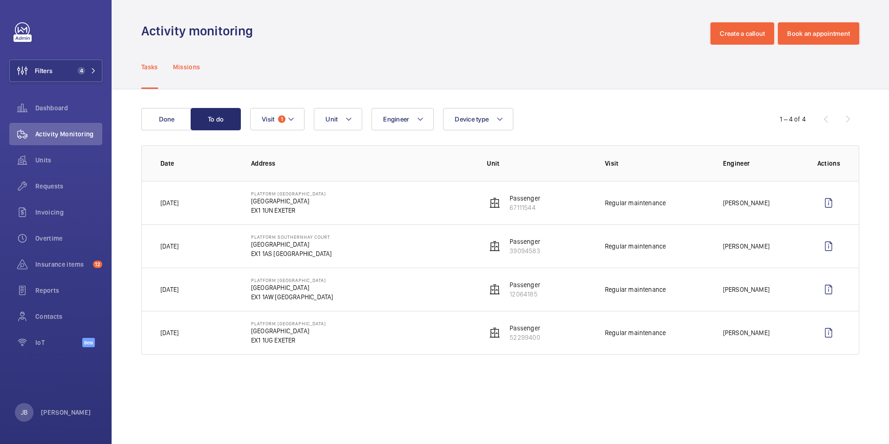
click at [190, 61] on div "Missions" at bounding box center [186, 67] width 27 height 44
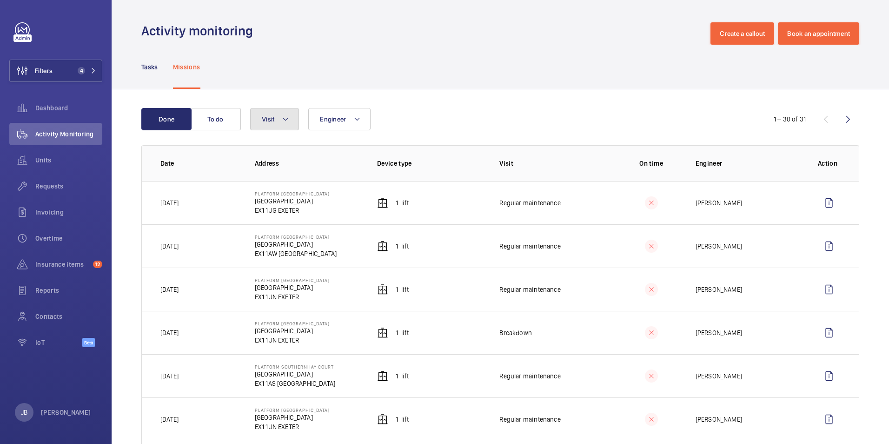
click at [251, 128] on button "Visit" at bounding box center [274, 119] width 49 height 22
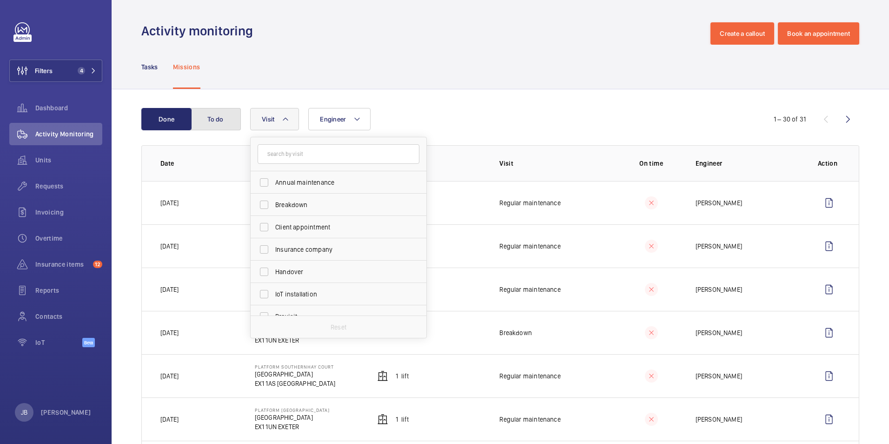
click at [220, 120] on button "To do" at bounding box center [216, 119] width 50 height 22
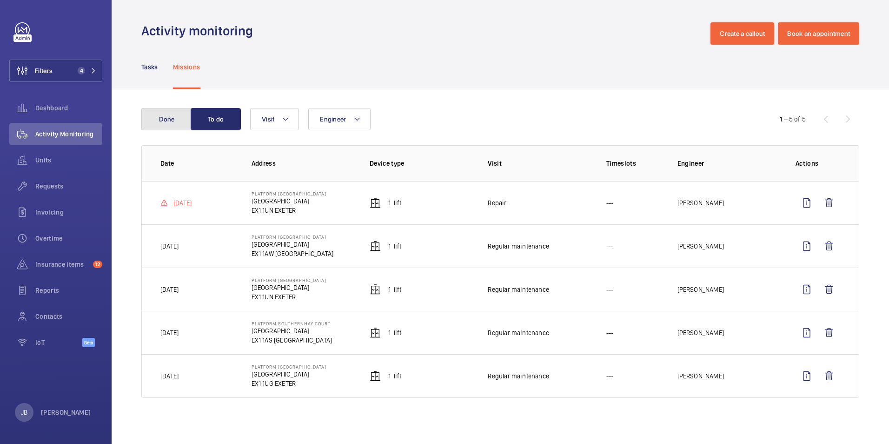
click at [160, 121] on button "Done" at bounding box center [166, 119] width 50 height 22
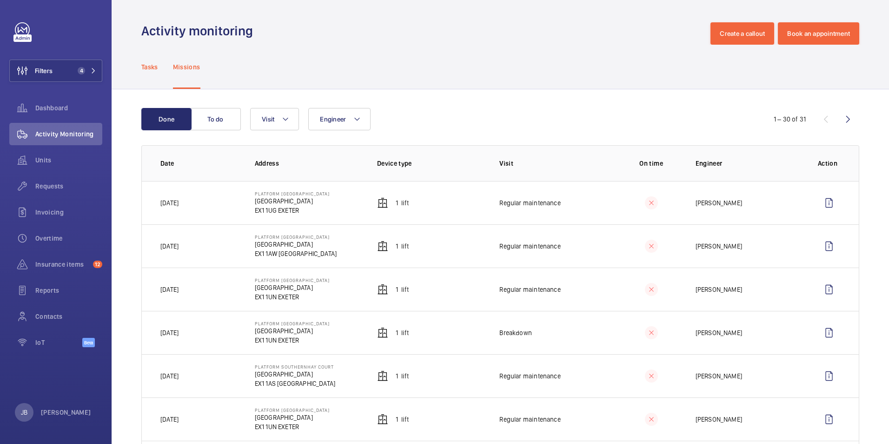
click at [145, 71] on p "Tasks" at bounding box center [149, 66] width 17 height 9
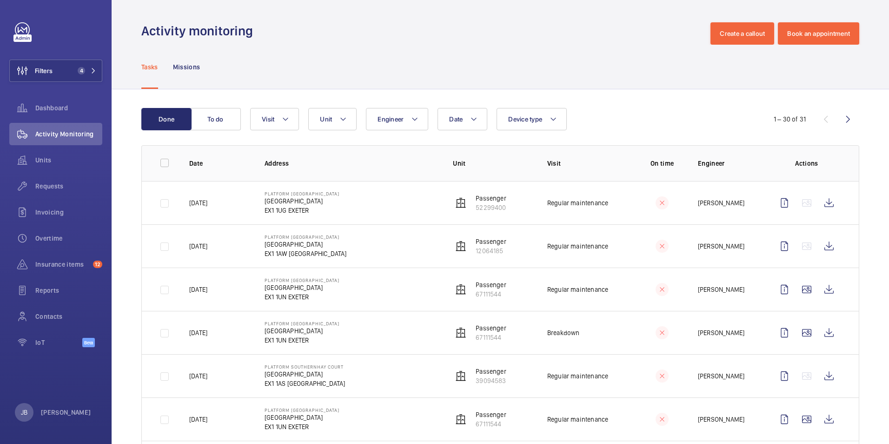
click at [348, 208] on td "Platform [GEOGRAPHIC_DATA][STREET_ADDRESS]" at bounding box center [344, 202] width 188 height 43
click at [303, 194] on p "Platform [GEOGRAPHIC_DATA]" at bounding box center [302, 194] width 75 height 6
click at [42, 71] on span "Filters" at bounding box center [44, 70] width 18 height 9
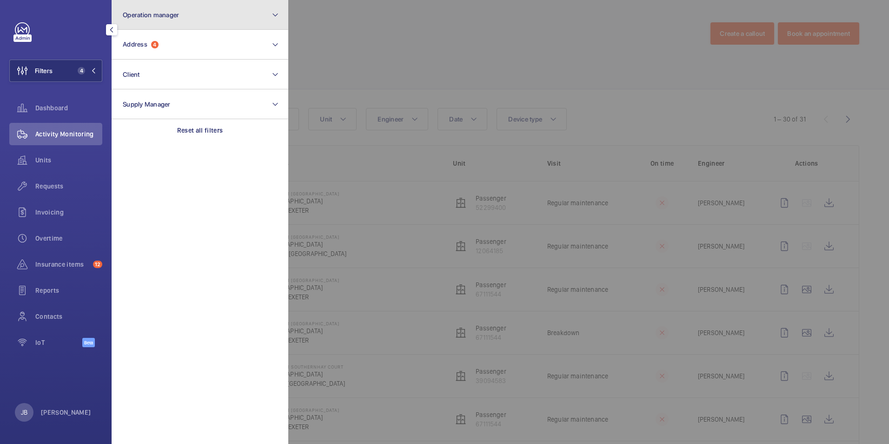
click at [167, 22] on button "Operation manager" at bounding box center [200, 15] width 177 height 30
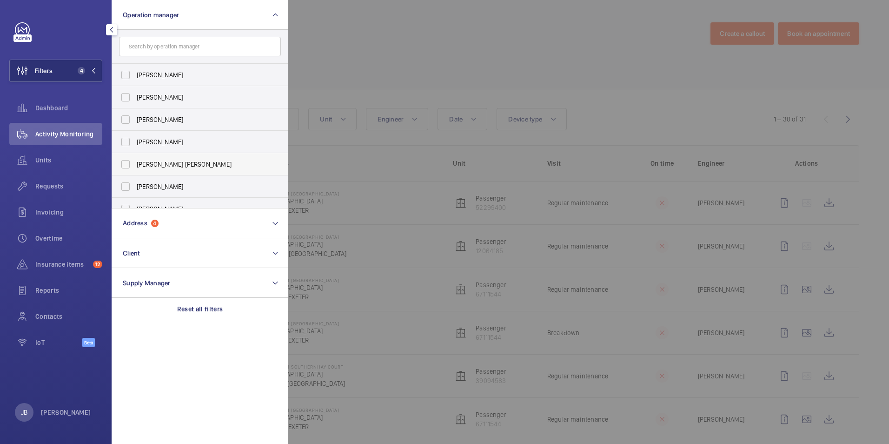
click at [134, 164] on label "[PERSON_NAME] [PERSON_NAME]" at bounding box center [193, 164] width 162 height 22
click at [134, 164] on input "[PERSON_NAME] [PERSON_NAME]" at bounding box center [125, 164] width 19 height 19
checkbox input "true"
click at [381, 55] on div at bounding box center [732, 222] width 889 height 444
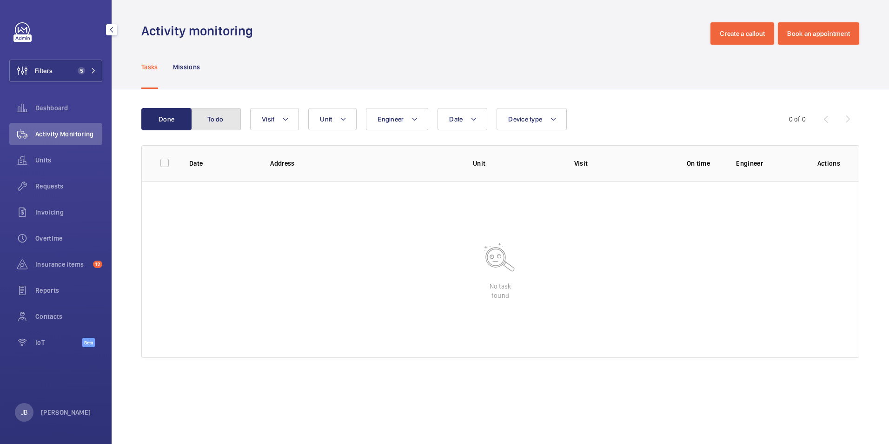
click at [204, 126] on button "To do" at bounding box center [216, 119] width 50 height 22
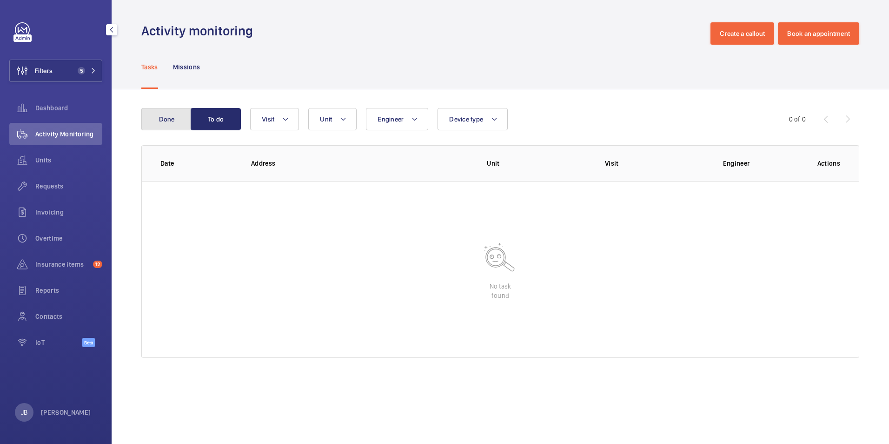
click at [176, 125] on button "Done" at bounding box center [166, 119] width 50 height 22
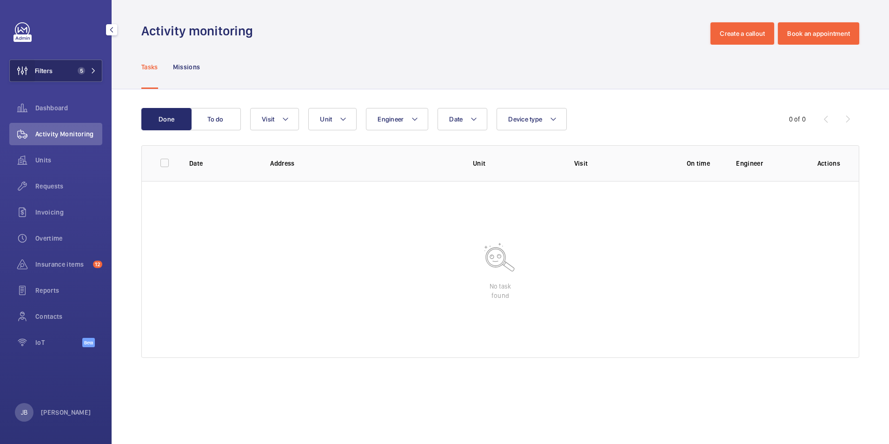
click at [33, 80] on wm-front-icon-button at bounding box center [22, 71] width 25 height 22
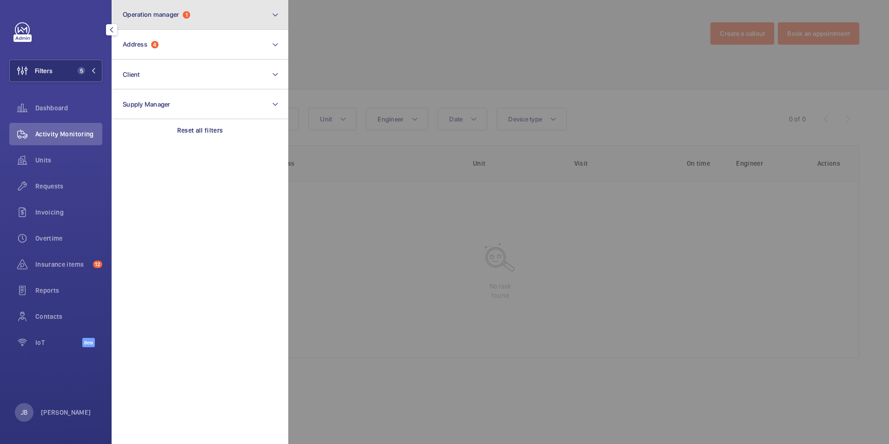
click at [192, 20] on button "Operation manager 1" at bounding box center [200, 15] width 177 height 30
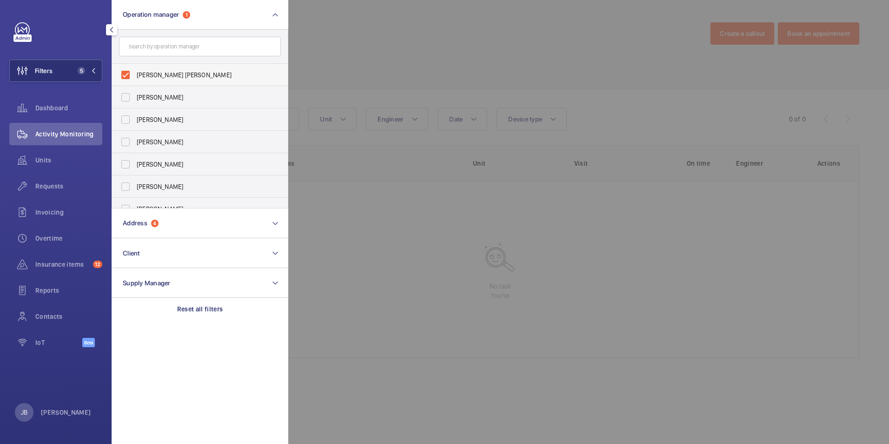
click at [123, 77] on label "[PERSON_NAME] [PERSON_NAME]" at bounding box center [193, 75] width 162 height 22
click at [123, 77] on input "[PERSON_NAME] [PERSON_NAME]" at bounding box center [125, 75] width 19 height 19
checkbox input "false"
click at [123, 165] on label "[PERSON_NAME]" at bounding box center [193, 164] width 162 height 22
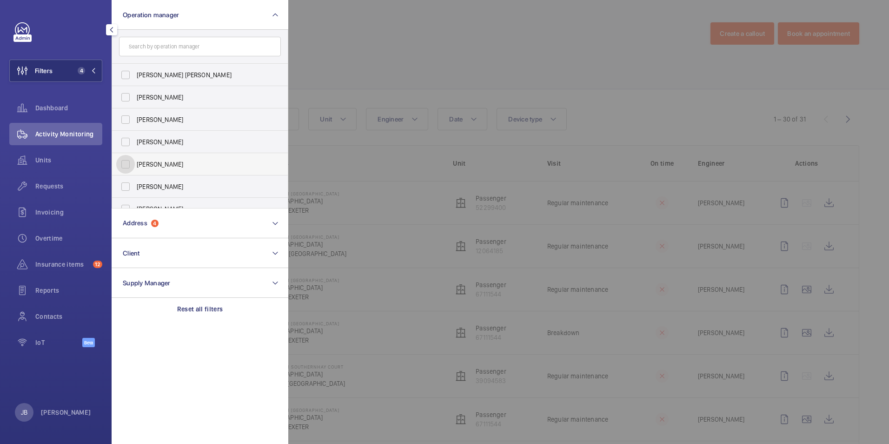
click at [123, 165] on input "[PERSON_NAME]" at bounding box center [125, 164] width 19 height 19
checkbox input "true"
click at [367, 2] on div at bounding box center [732, 222] width 889 height 444
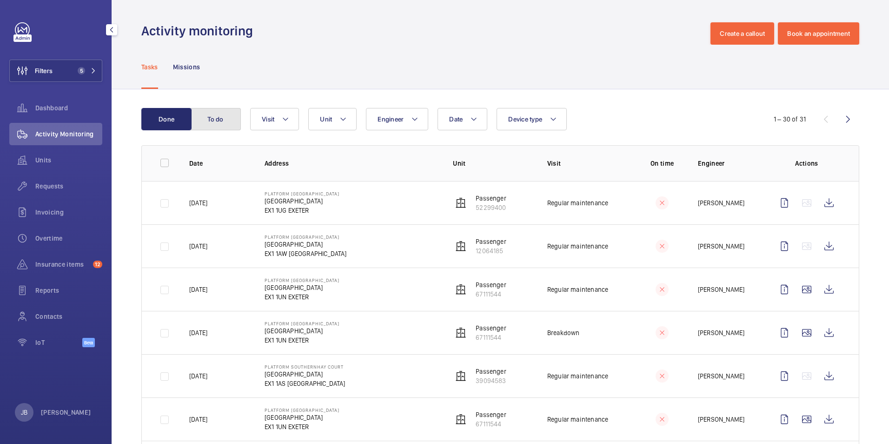
click at [220, 122] on button "To do" at bounding box center [216, 119] width 50 height 22
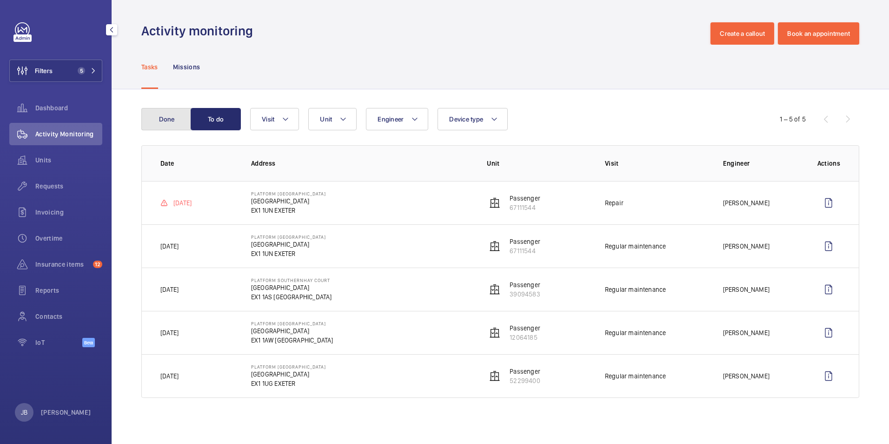
click at [166, 125] on button "Done" at bounding box center [166, 119] width 50 height 22
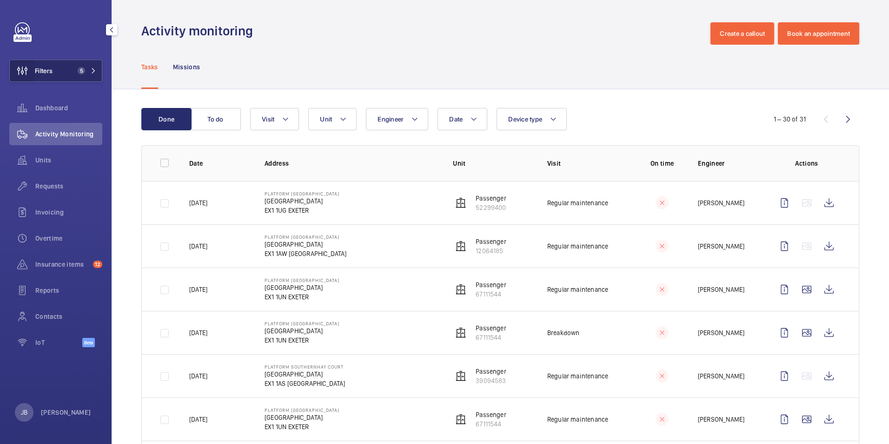
click at [32, 69] on wm-front-icon-button at bounding box center [22, 71] width 25 height 22
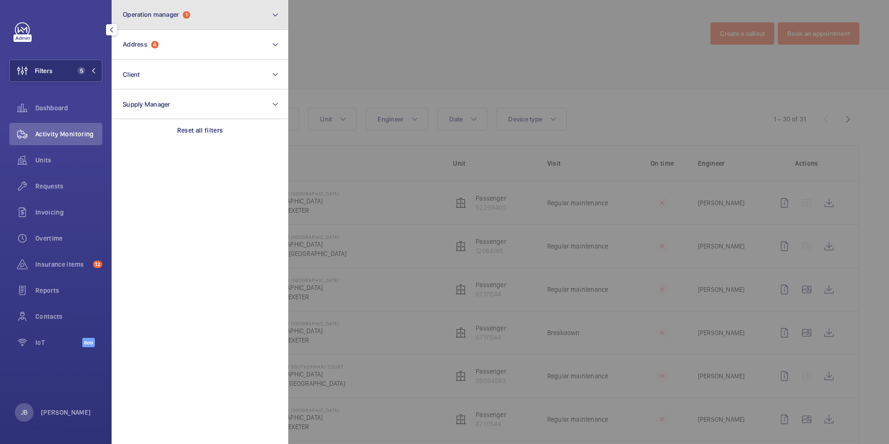
click at [226, 23] on button "Operation manager 1" at bounding box center [200, 15] width 177 height 30
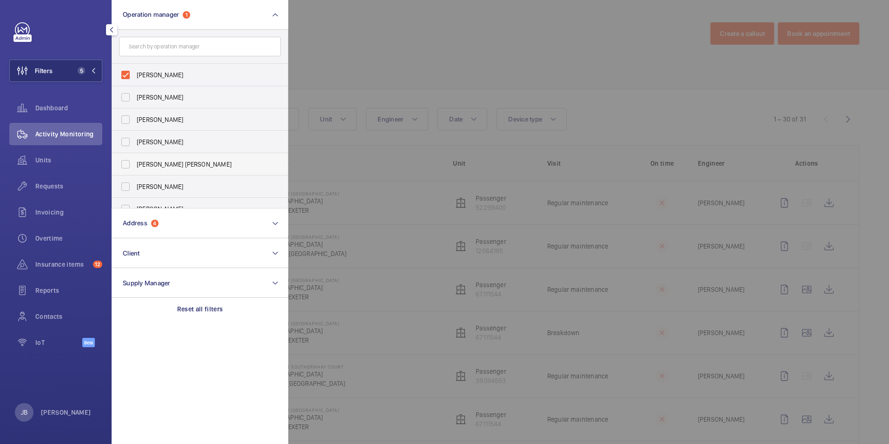
click at [125, 167] on label "[PERSON_NAME] [PERSON_NAME]" at bounding box center [193, 164] width 162 height 22
click at [125, 167] on input "[PERSON_NAME] [PERSON_NAME]" at bounding box center [125, 164] width 19 height 19
checkbox input "true"
click at [447, 76] on div at bounding box center [732, 222] width 889 height 444
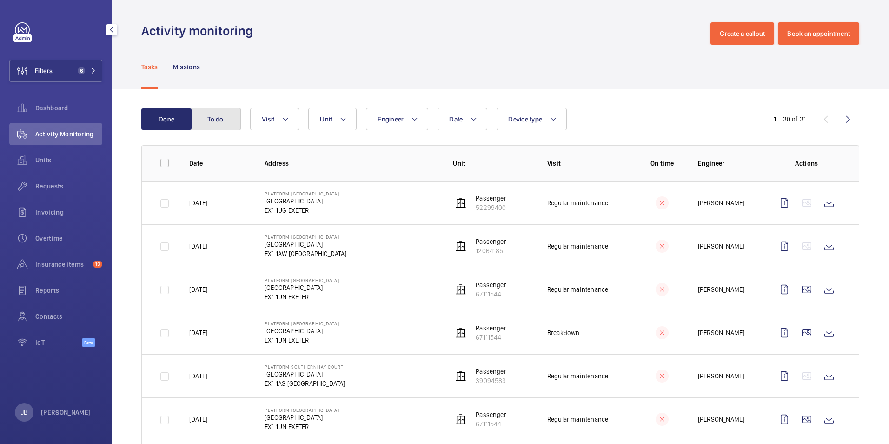
click at [214, 122] on button "To do" at bounding box center [216, 119] width 50 height 22
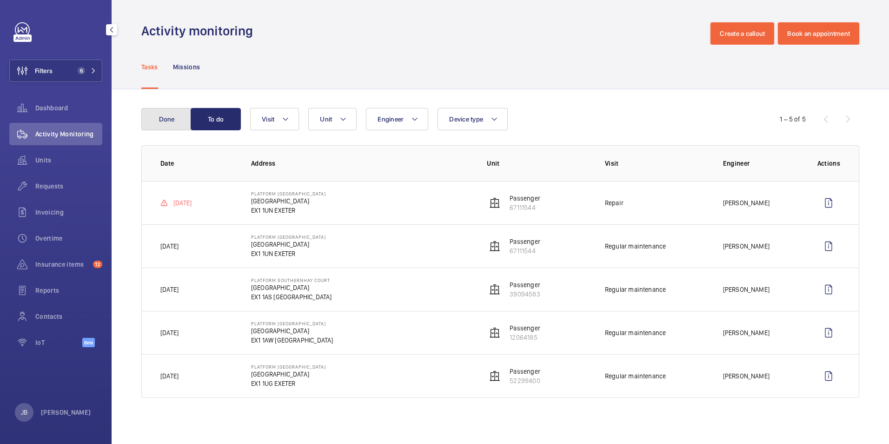
click at [153, 116] on button "Done" at bounding box center [166, 119] width 50 height 22
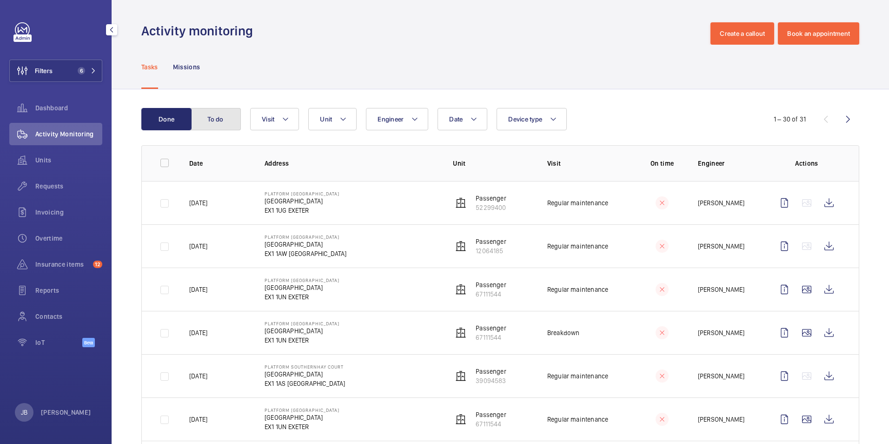
click at [214, 108] on button "To do" at bounding box center [216, 119] width 50 height 22
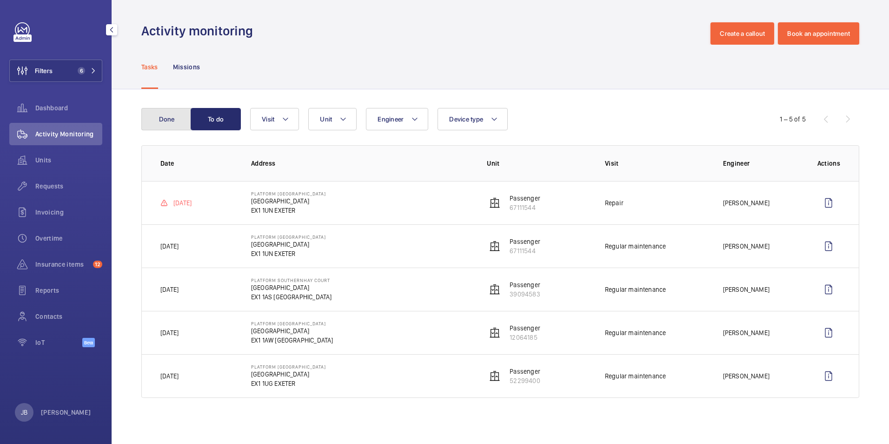
click at [177, 120] on button "Done" at bounding box center [166, 119] width 50 height 22
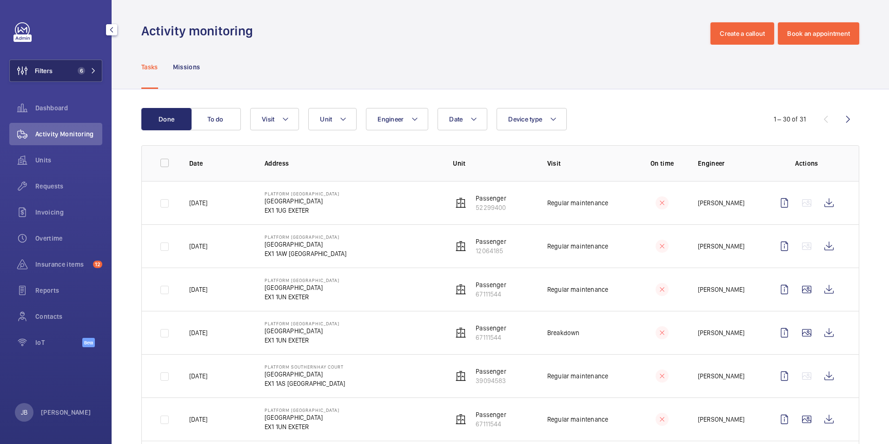
click at [60, 78] on button "Filters 6" at bounding box center [55, 71] width 93 height 22
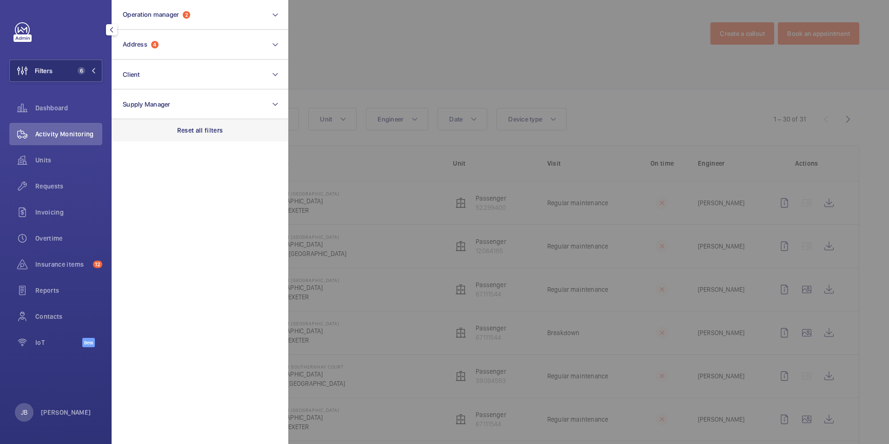
click at [215, 129] on p "Reset all filters" at bounding box center [200, 130] width 46 height 9
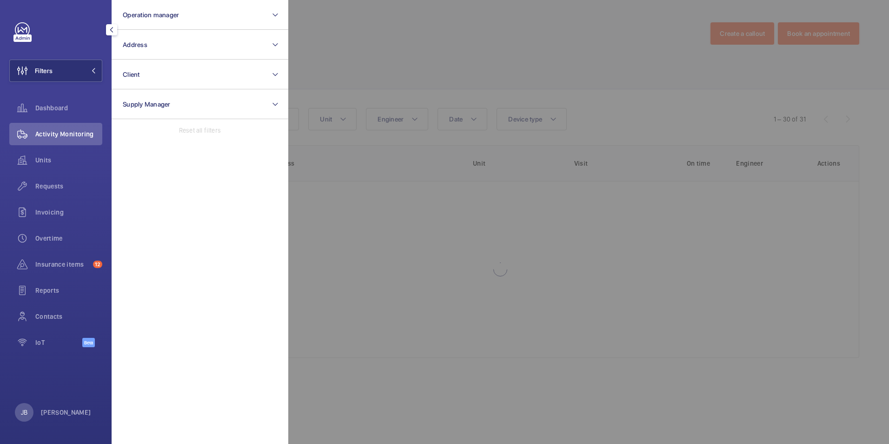
click at [360, 47] on div at bounding box center [732, 222] width 889 height 444
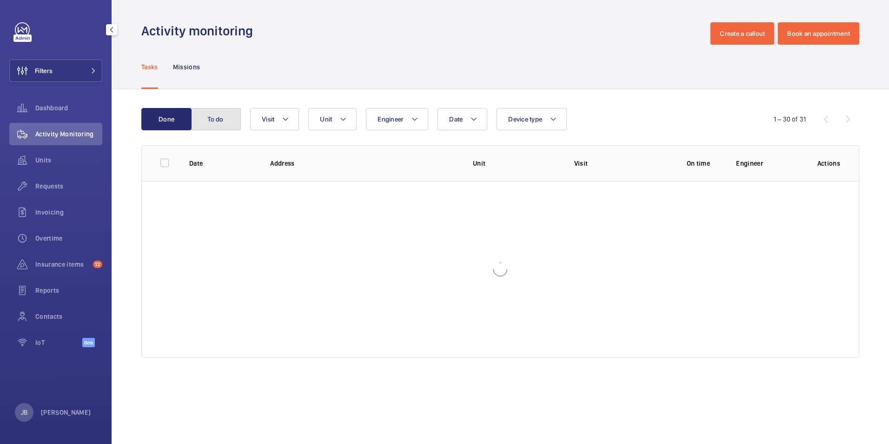
click at [214, 126] on button "To do" at bounding box center [216, 119] width 50 height 22
